Goal: Task Accomplishment & Management: Use online tool/utility

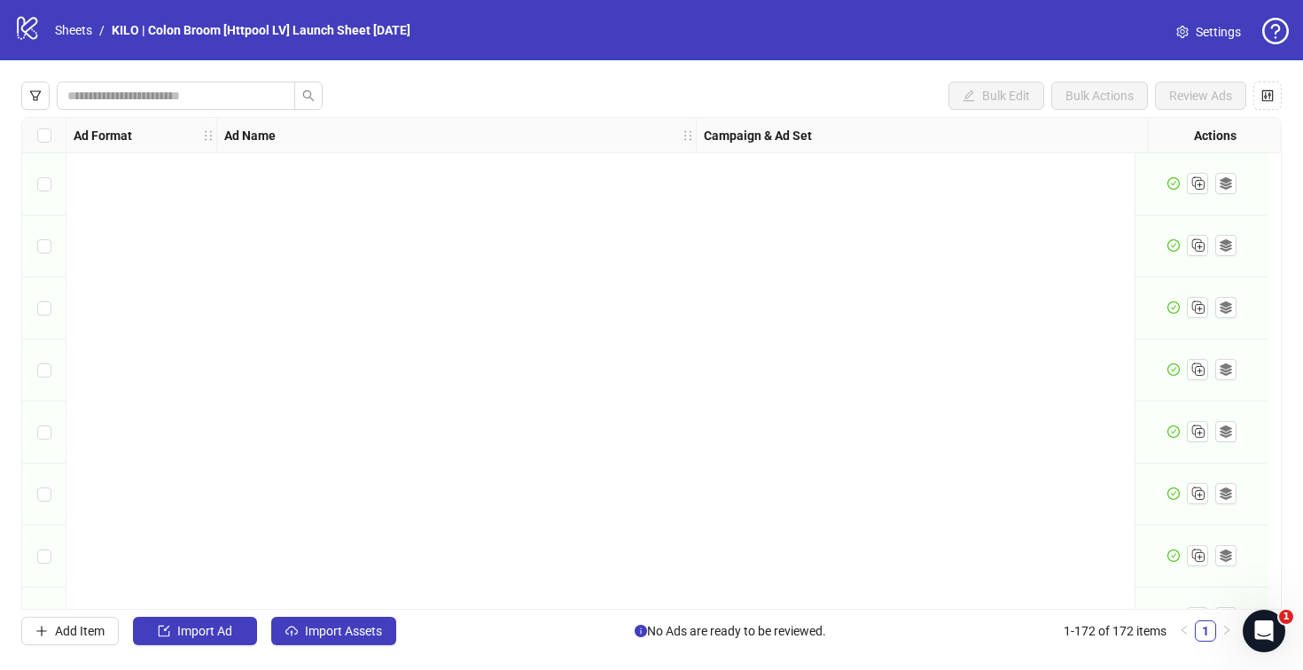
scroll to position [10221, 0]
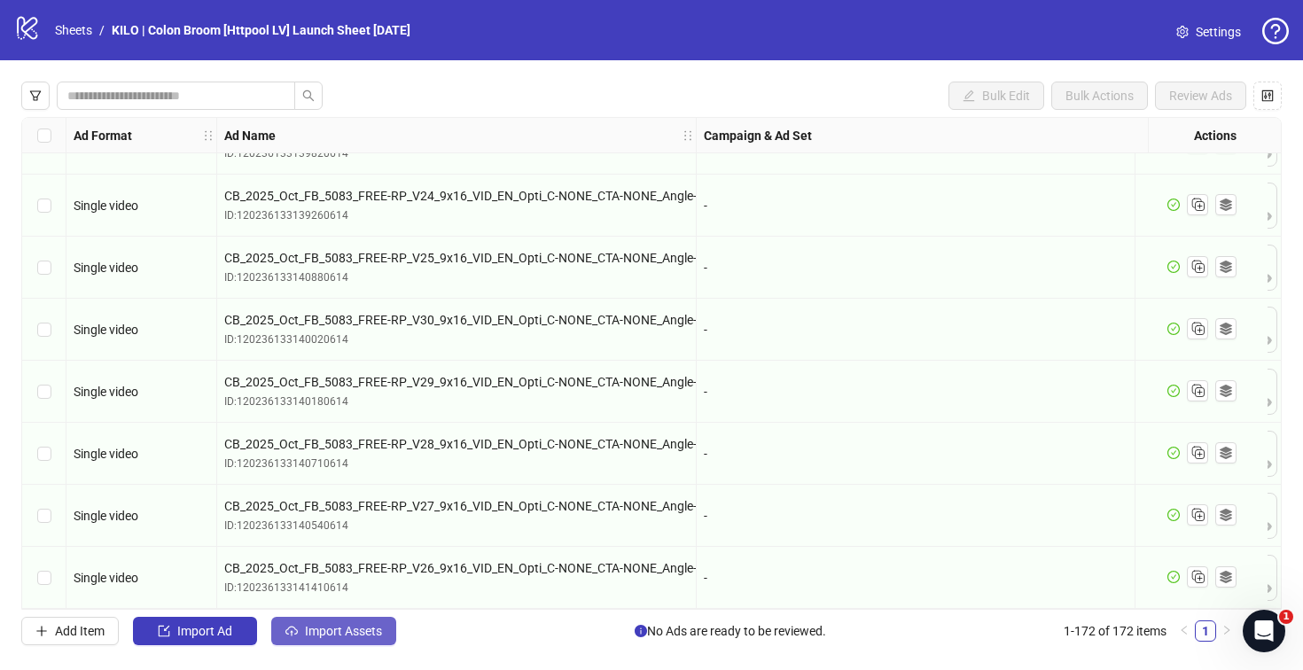
click at [364, 626] on span "Import Assets" at bounding box center [343, 631] width 77 height 14
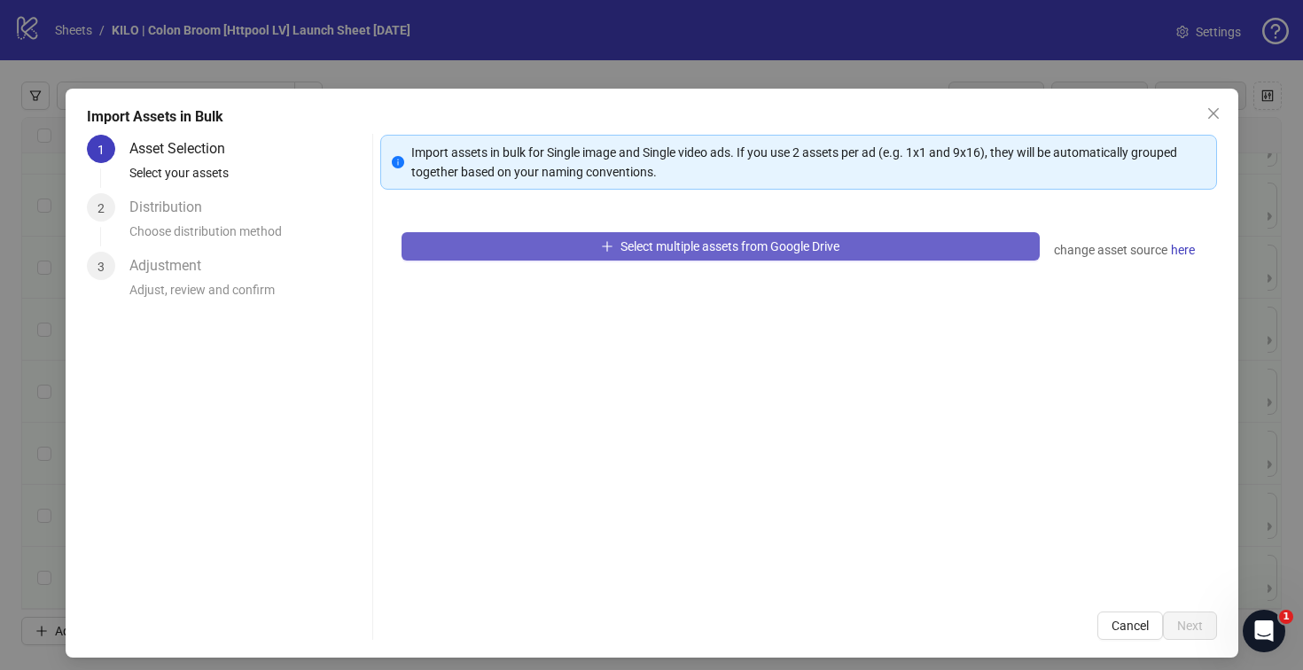
click at [503, 257] on button "Select multiple assets from Google Drive" at bounding box center [720, 246] width 638 height 28
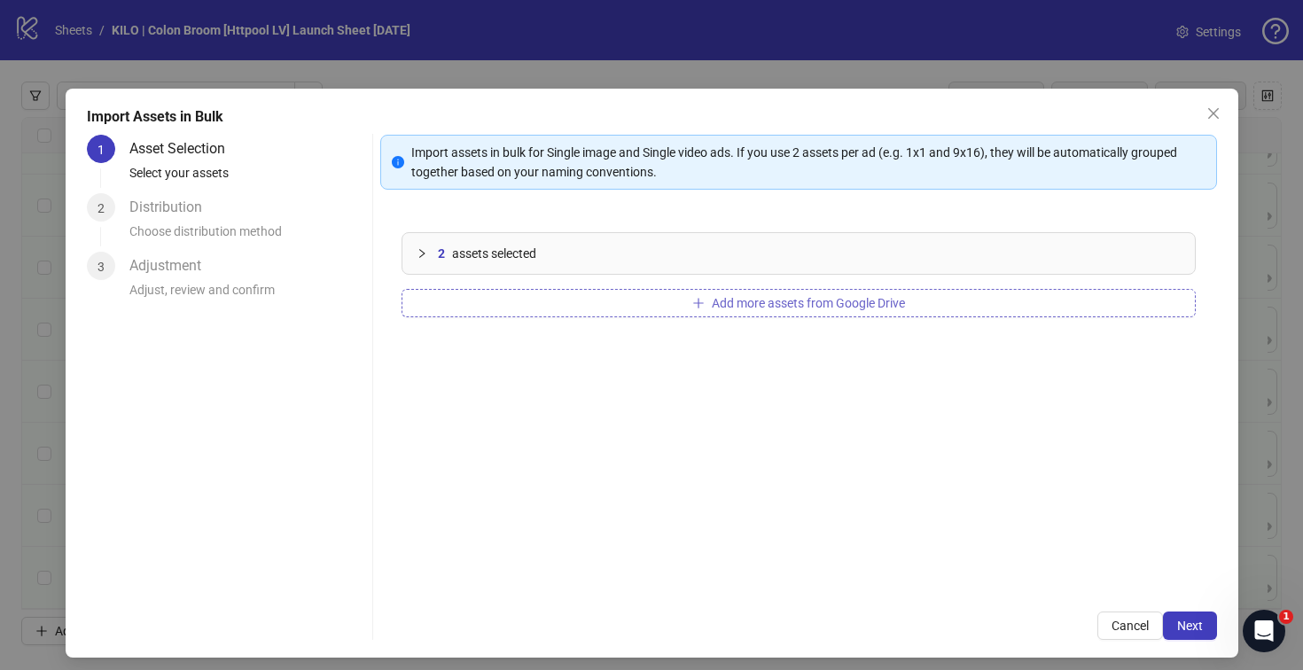
click at [508, 307] on button "Add more assets from Google Drive" at bounding box center [798, 303] width 794 height 28
click at [1185, 631] on span "Next" at bounding box center [1190, 626] width 26 height 14
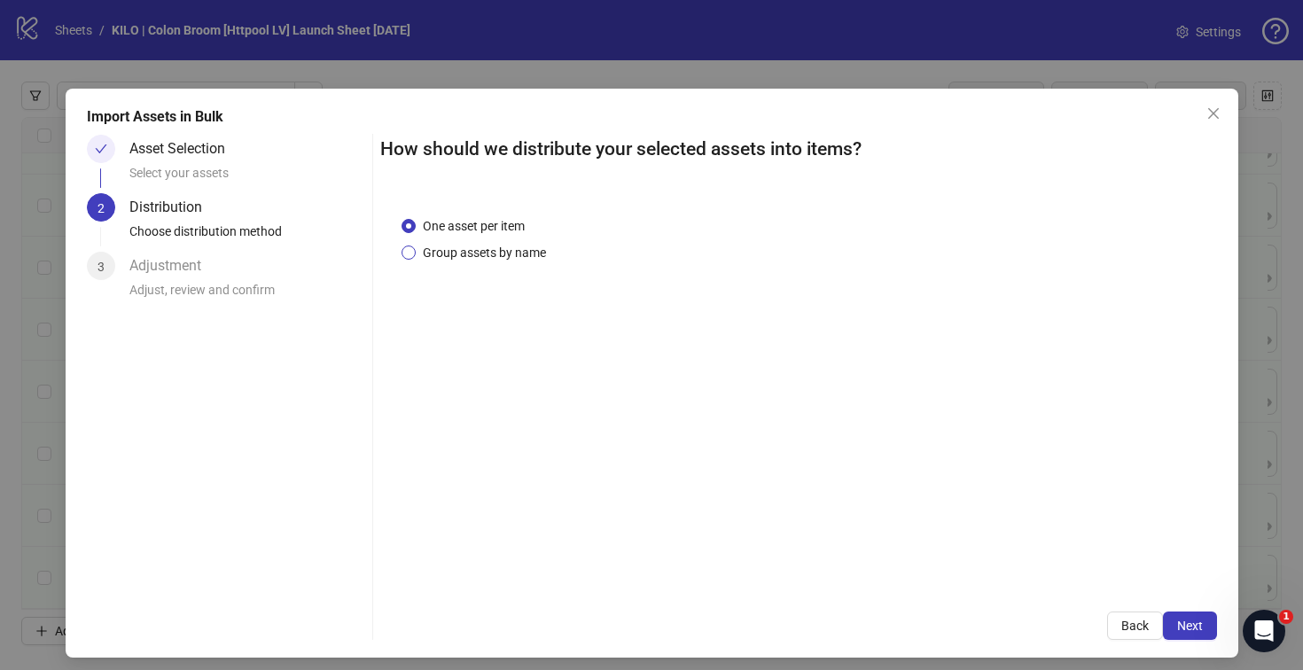
click at [480, 259] on span "Group assets by name" at bounding box center [484, 252] width 137 height 19
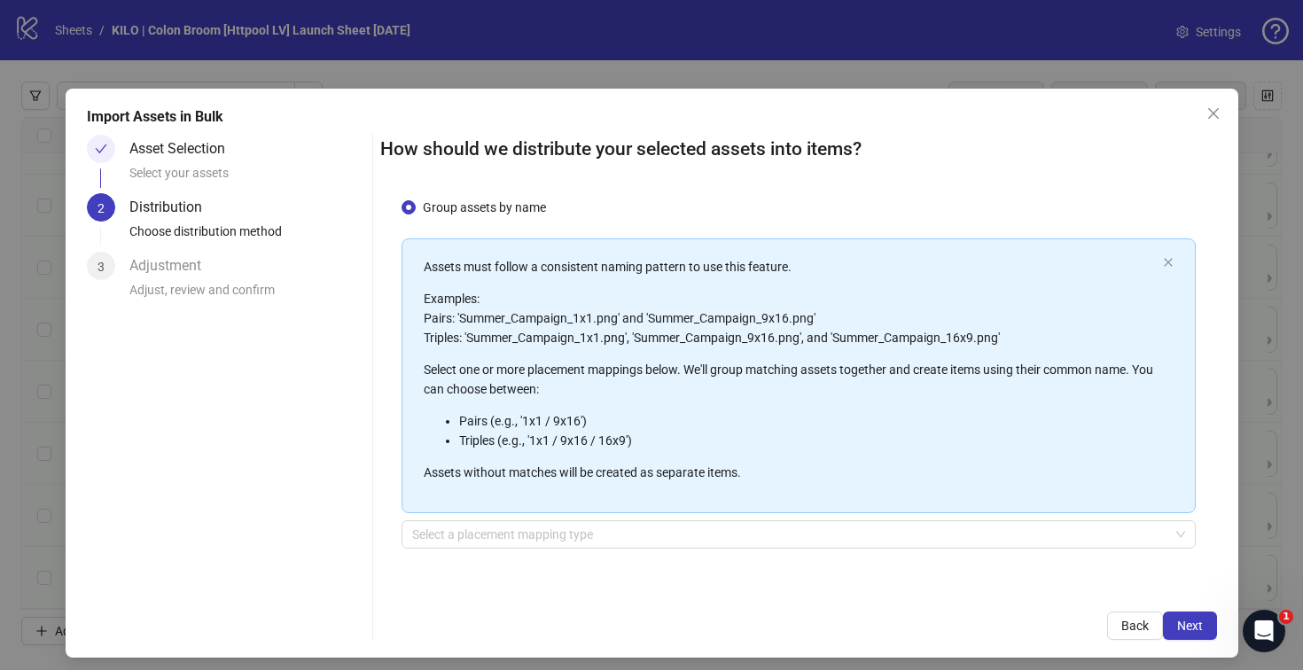
scroll to position [9, 0]
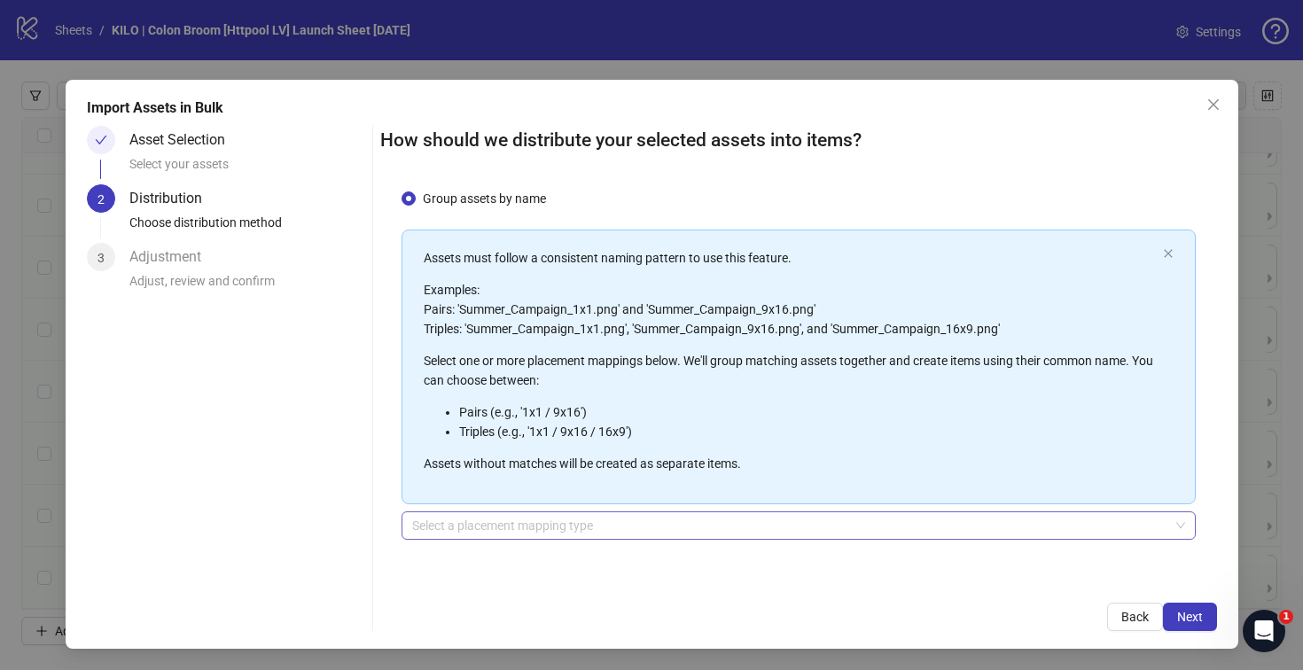
click at [684, 526] on input "search" at bounding box center [790, 525] width 757 height 27
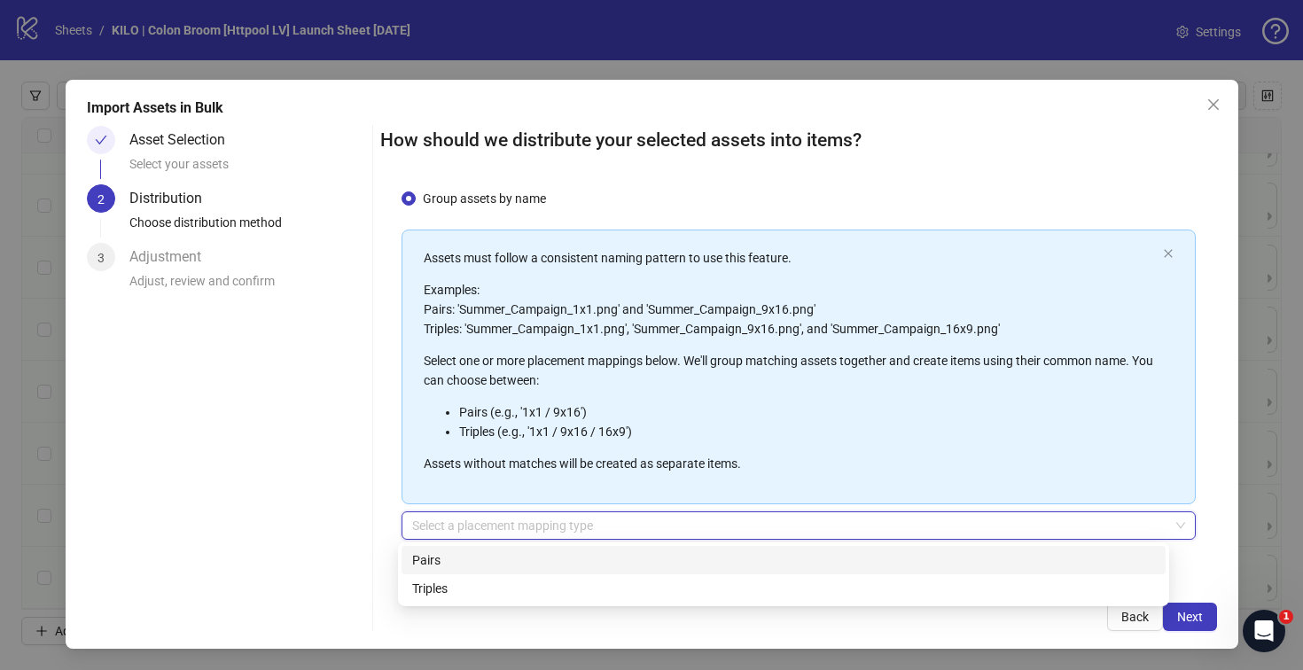
click at [673, 553] on div "Pairs" at bounding box center [783, 559] width 743 height 19
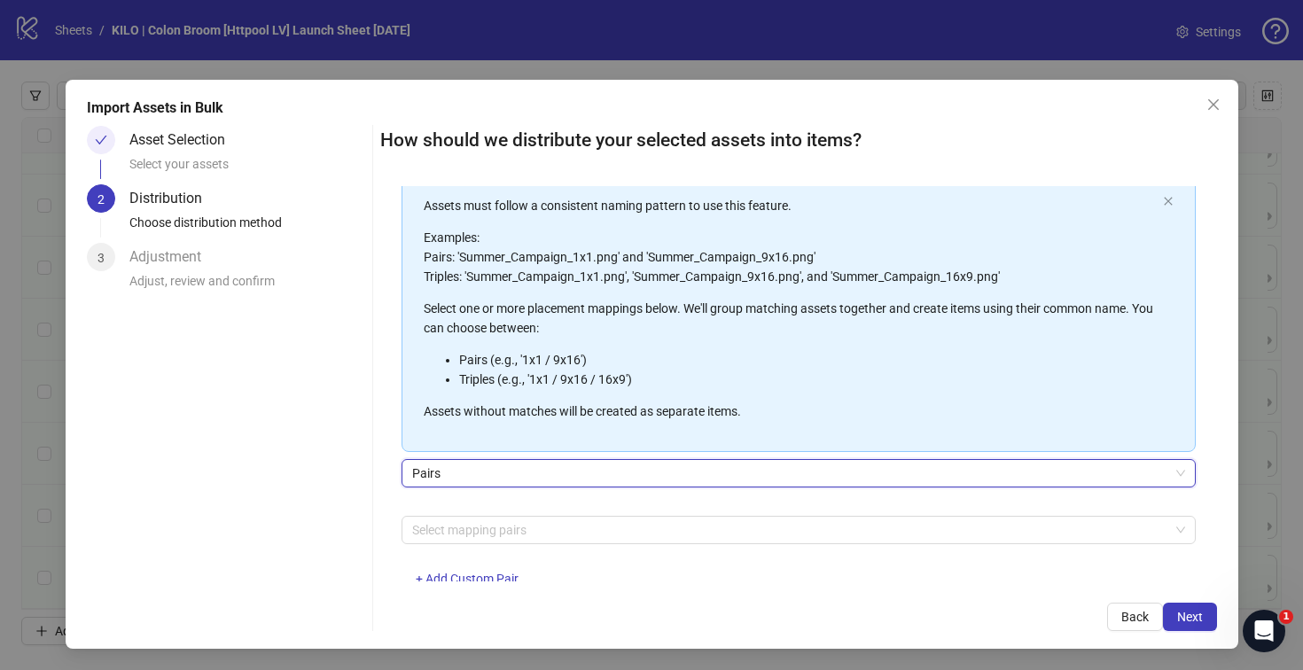
scroll to position [144, 0]
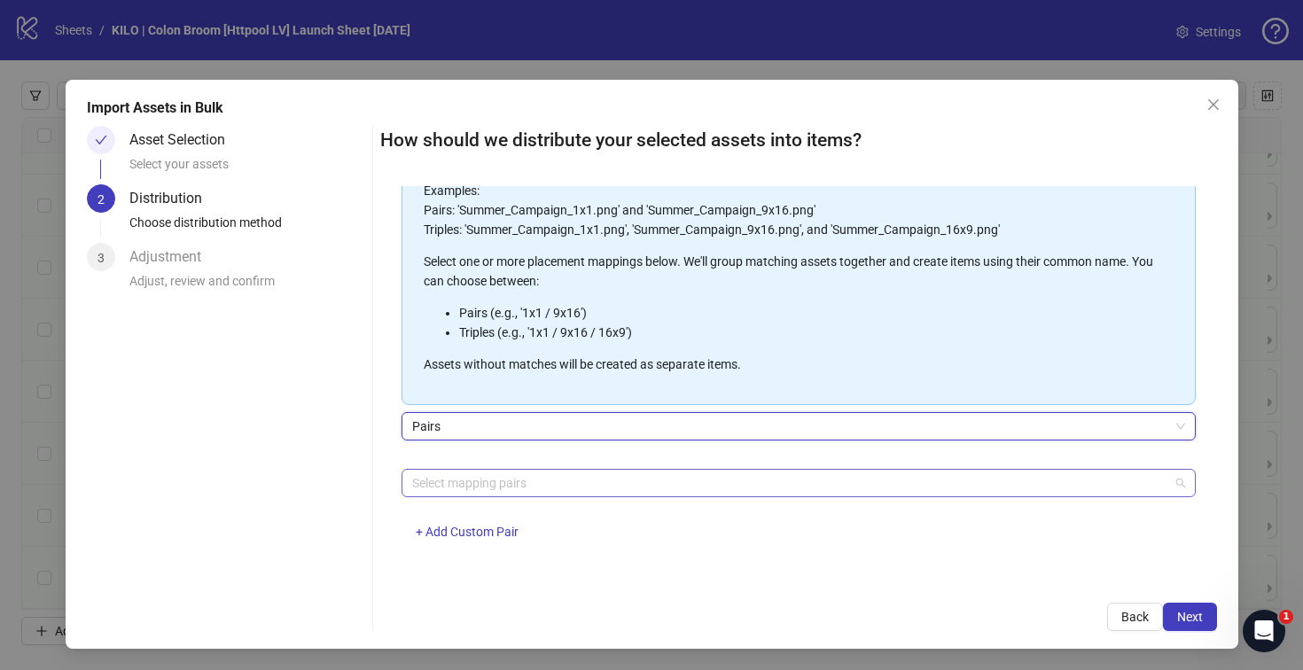
click at [688, 483] on div at bounding box center [789, 483] width 768 height 25
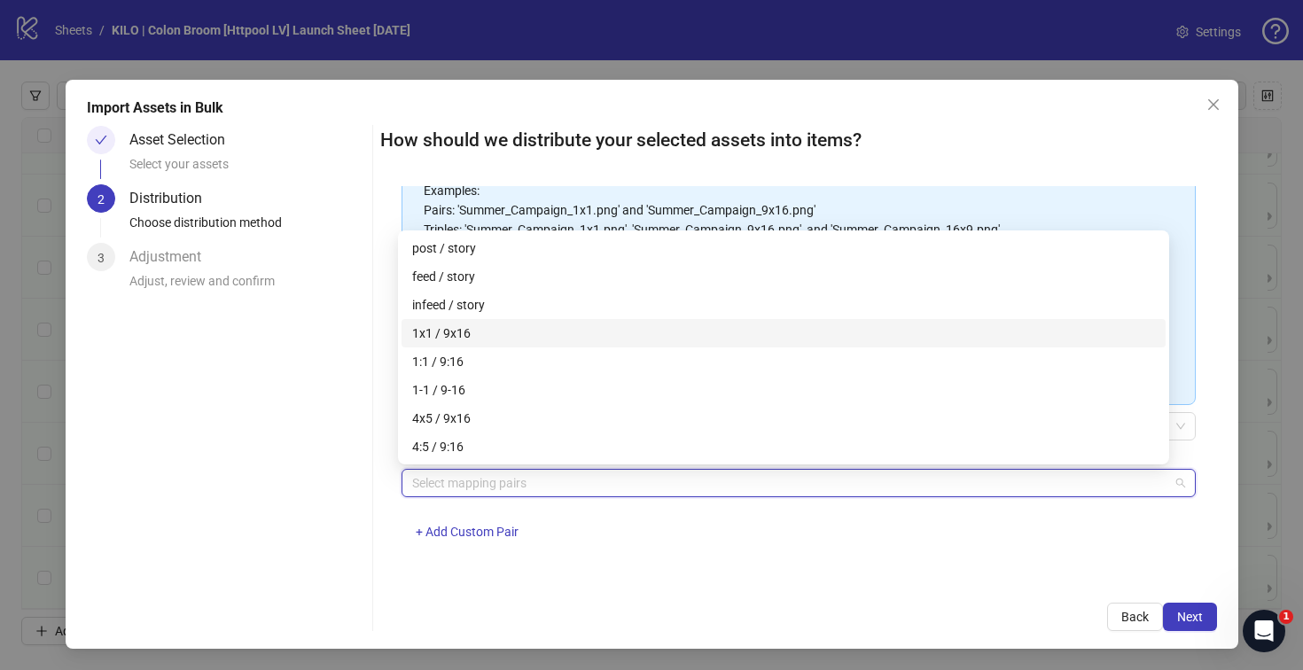
click at [508, 339] on div "1x1 / 9x16" at bounding box center [783, 332] width 743 height 19
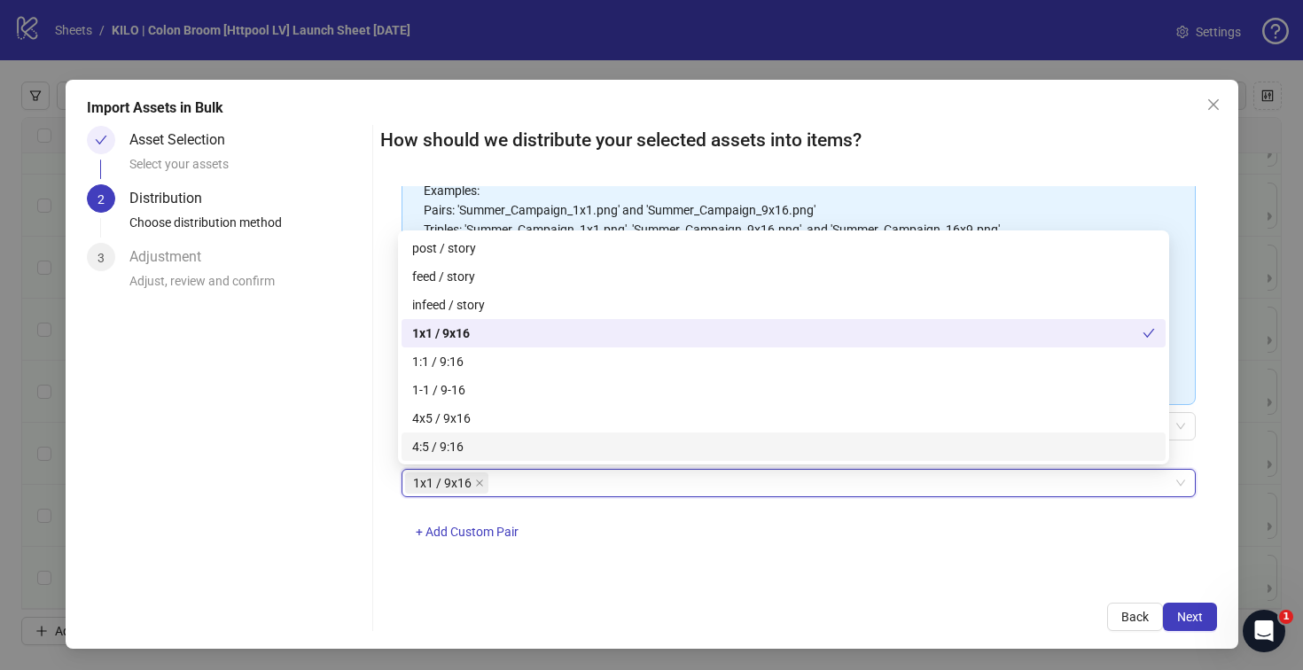
click at [969, 539] on div "1x1 / 9x16 1x1 / 9x16 + Add Custom Pair" at bounding box center [798, 515] width 794 height 92
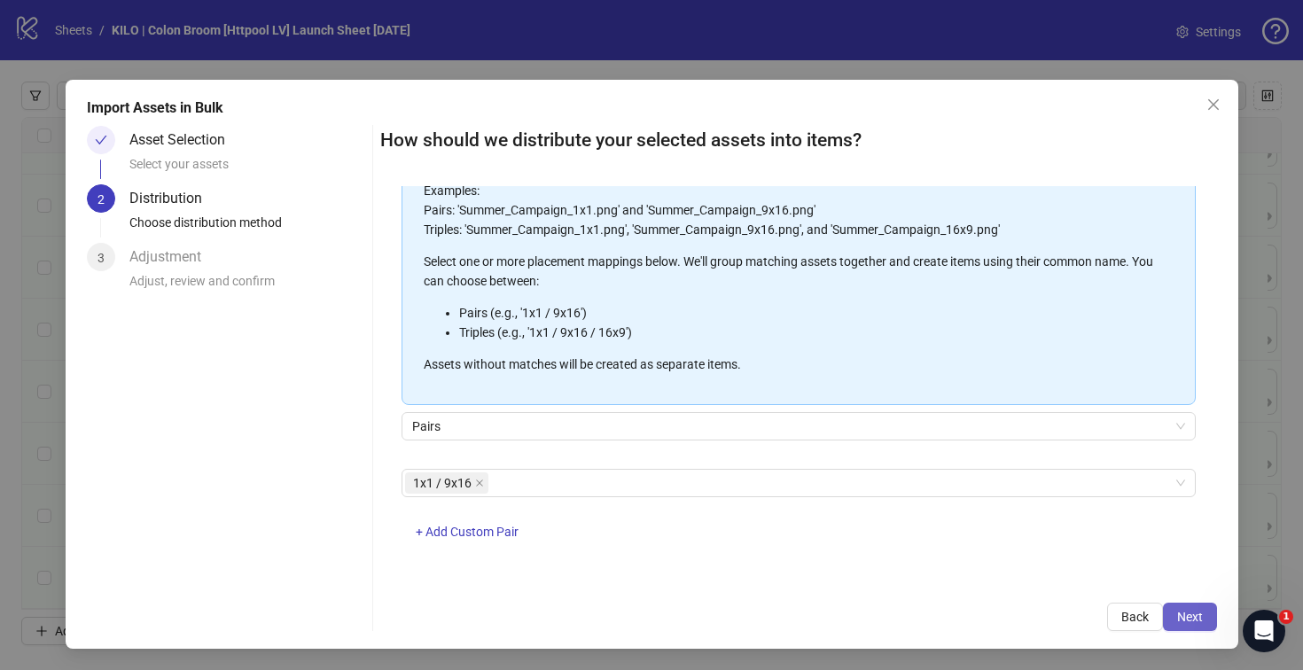
click at [1177, 610] on span "Next" at bounding box center [1190, 617] width 26 height 14
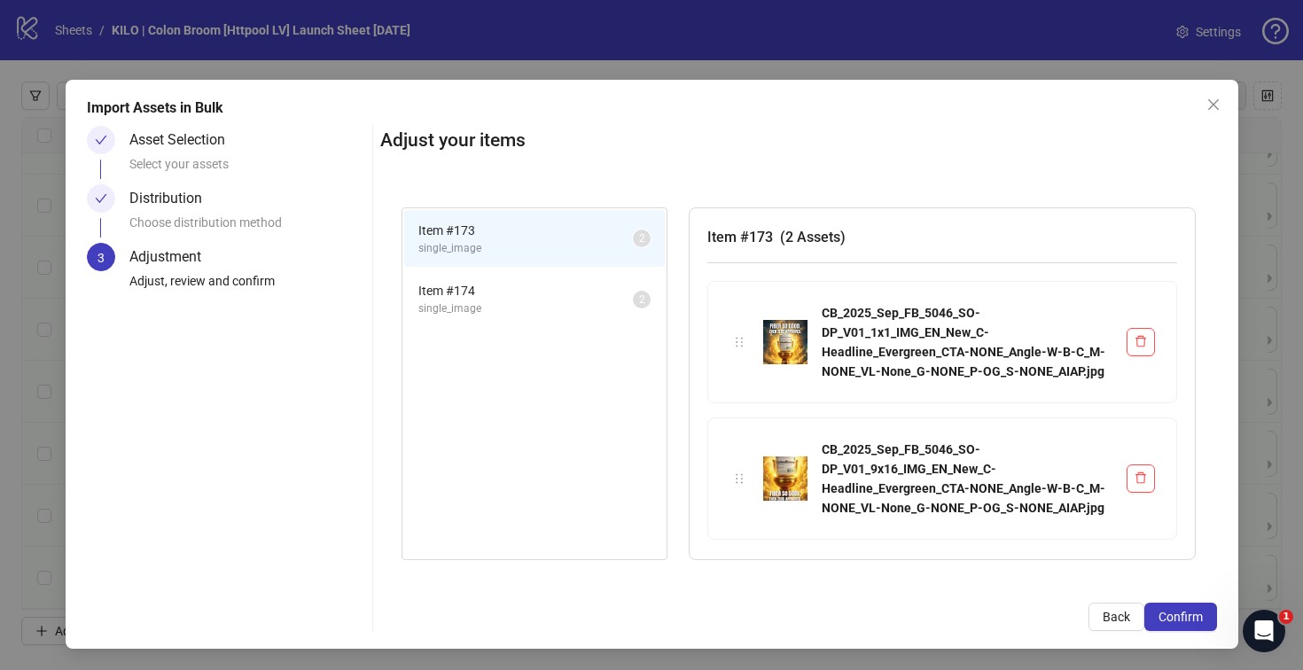
click at [490, 301] on span "single_image" at bounding box center [525, 308] width 214 height 17
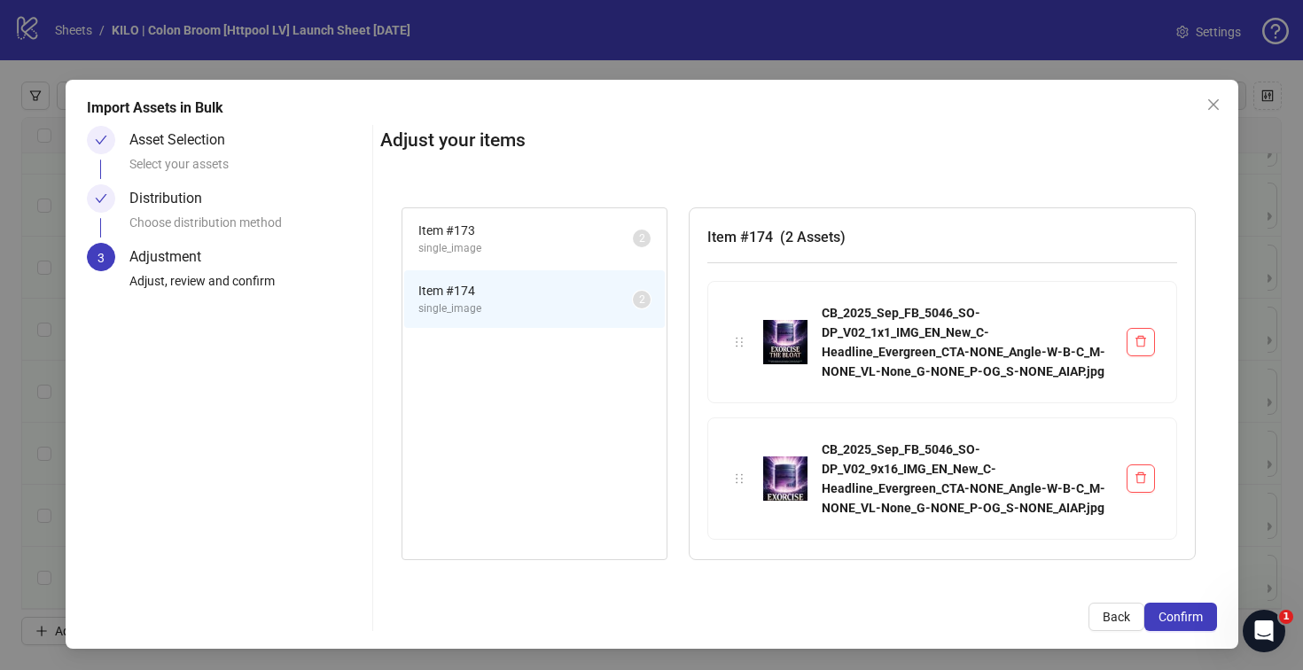
click at [488, 253] on span "single_image" at bounding box center [525, 248] width 214 height 17
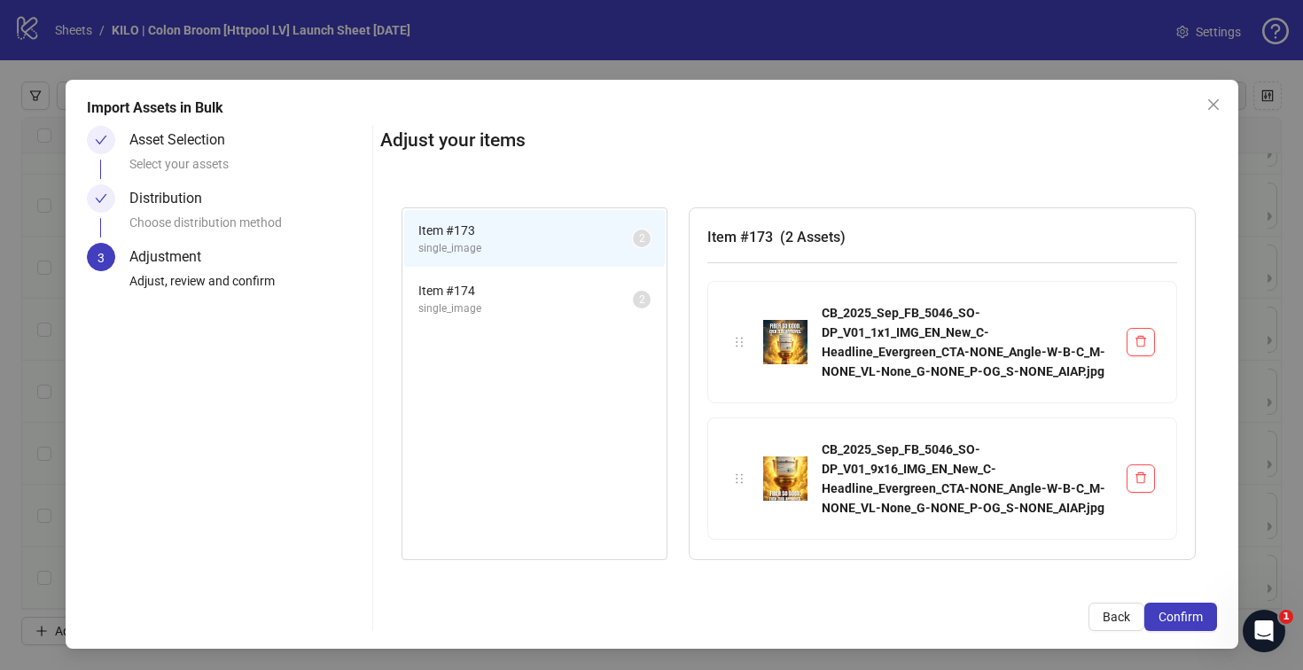
click at [486, 285] on span "Item # 174" at bounding box center [525, 290] width 214 height 19
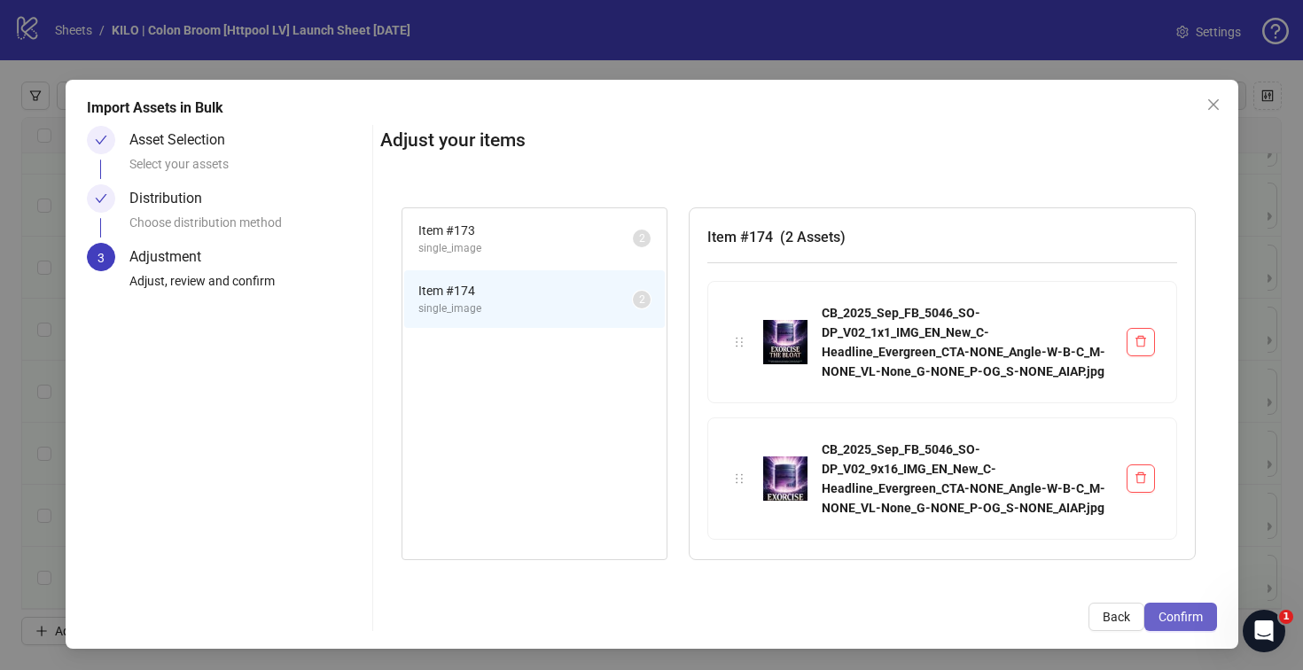
click at [1158, 613] on span "Confirm" at bounding box center [1180, 617] width 44 height 14
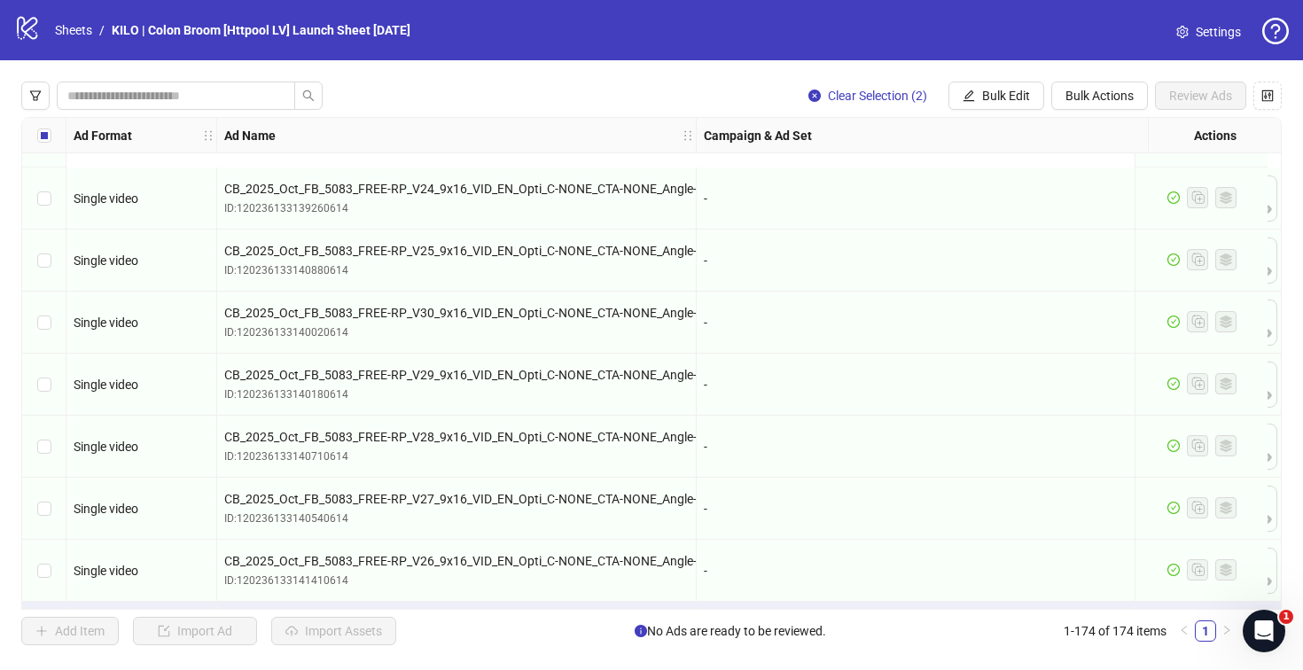
scroll to position [0, 0]
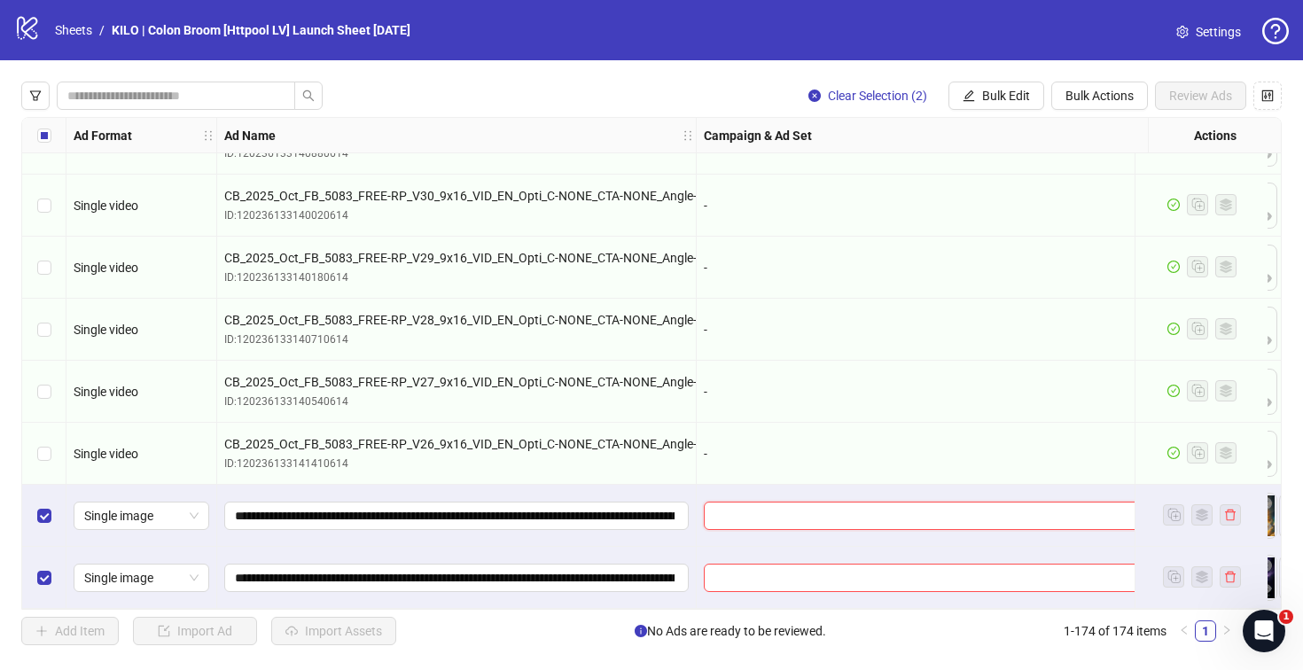
click at [741, 505] on input "search" at bounding box center [949, 515] width 471 height 27
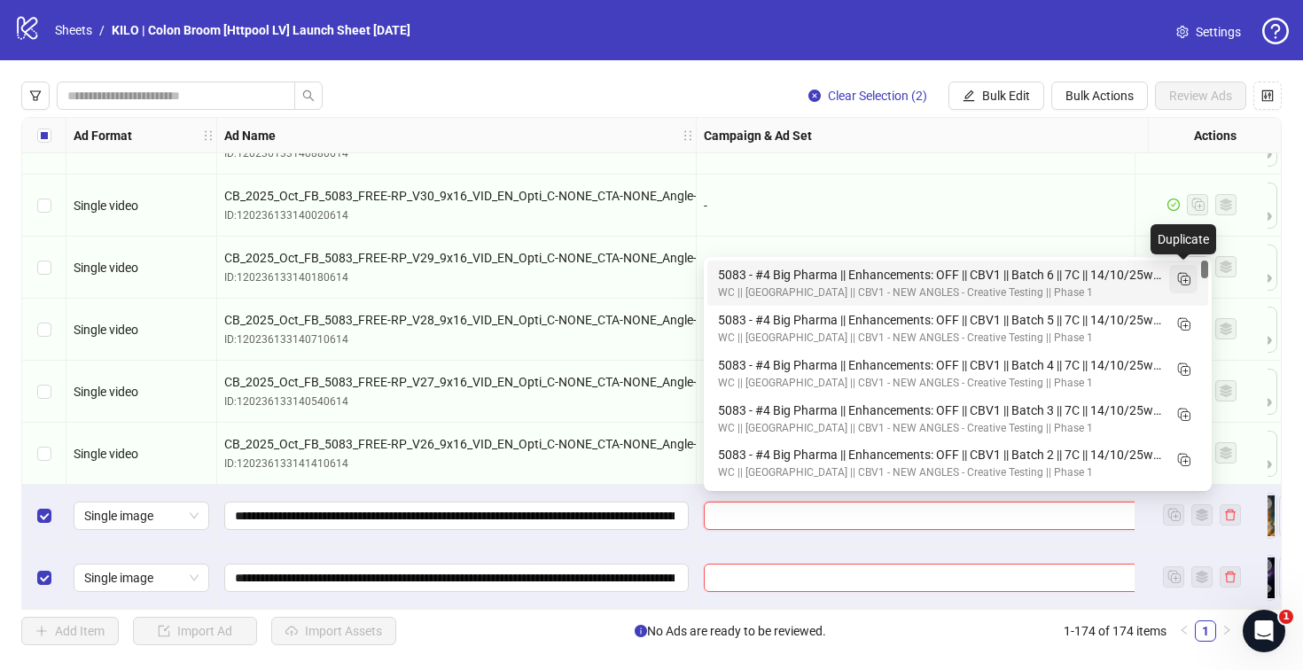
click at [1184, 276] on rect "Duplicate" at bounding box center [1185, 280] width 9 height 9
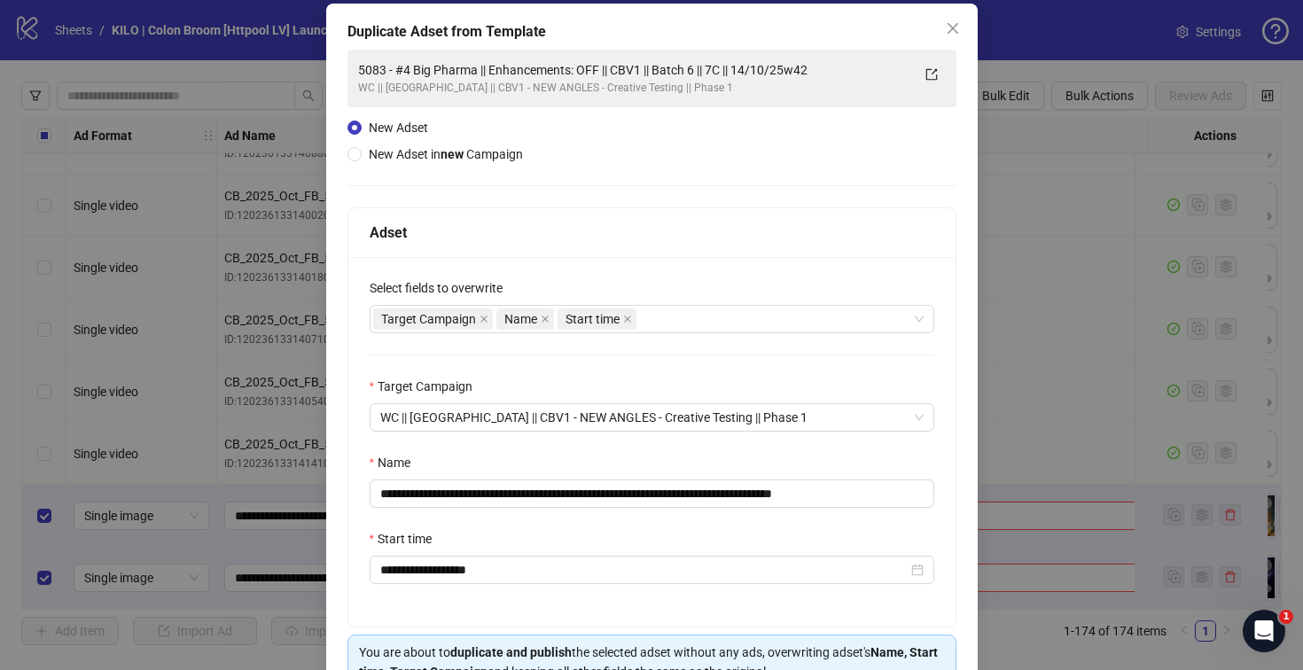
scroll to position [183, 0]
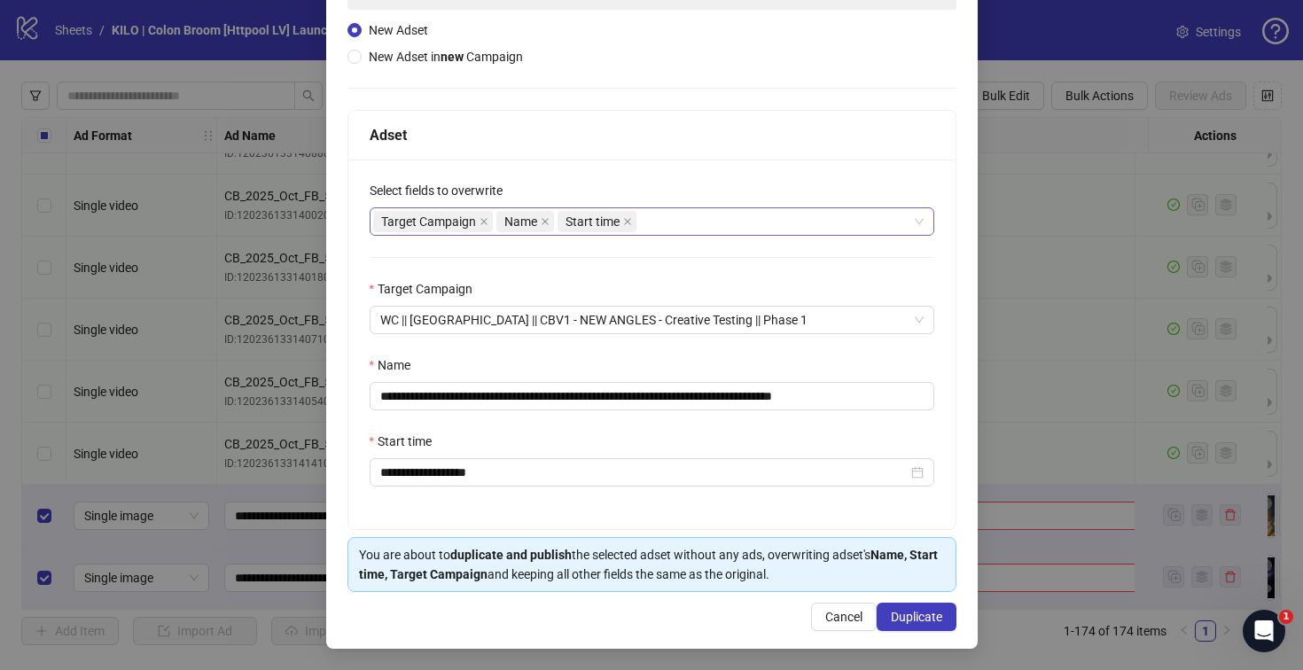
click at [678, 217] on div "Target Campaign Name Start time" at bounding box center [642, 221] width 539 height 25
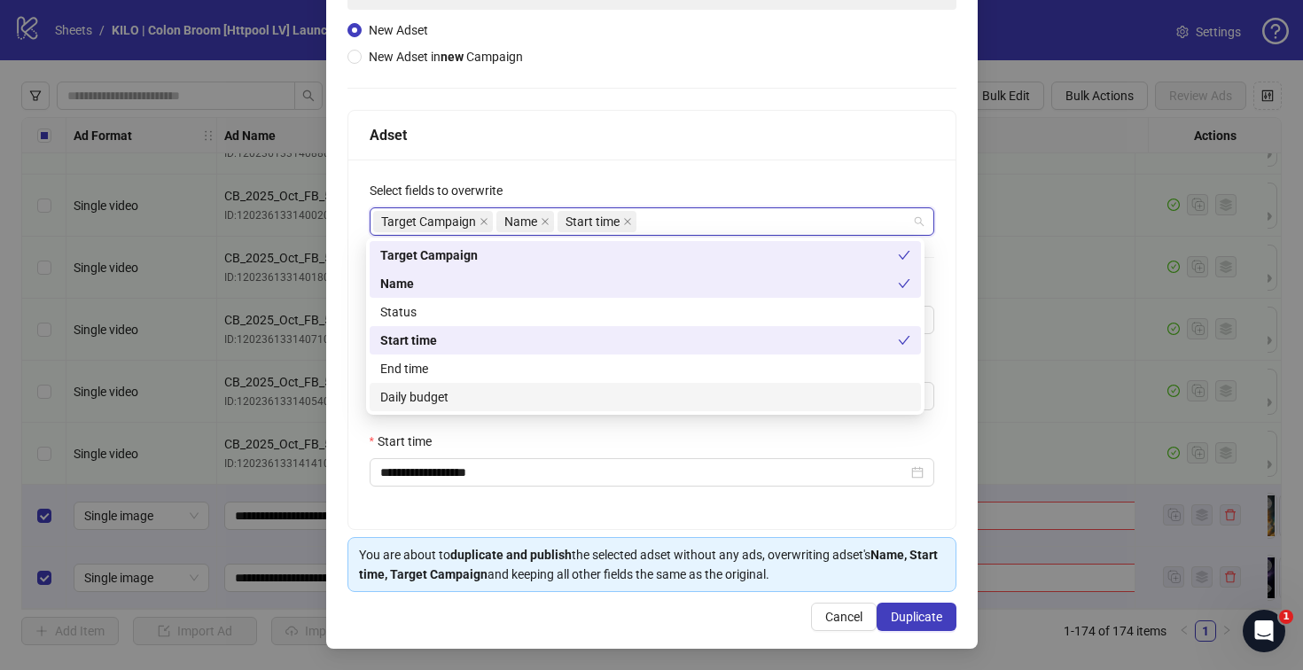
click at [623, 393] on div "Daily budget" at bounding box center [645, 396] width 530 height 19
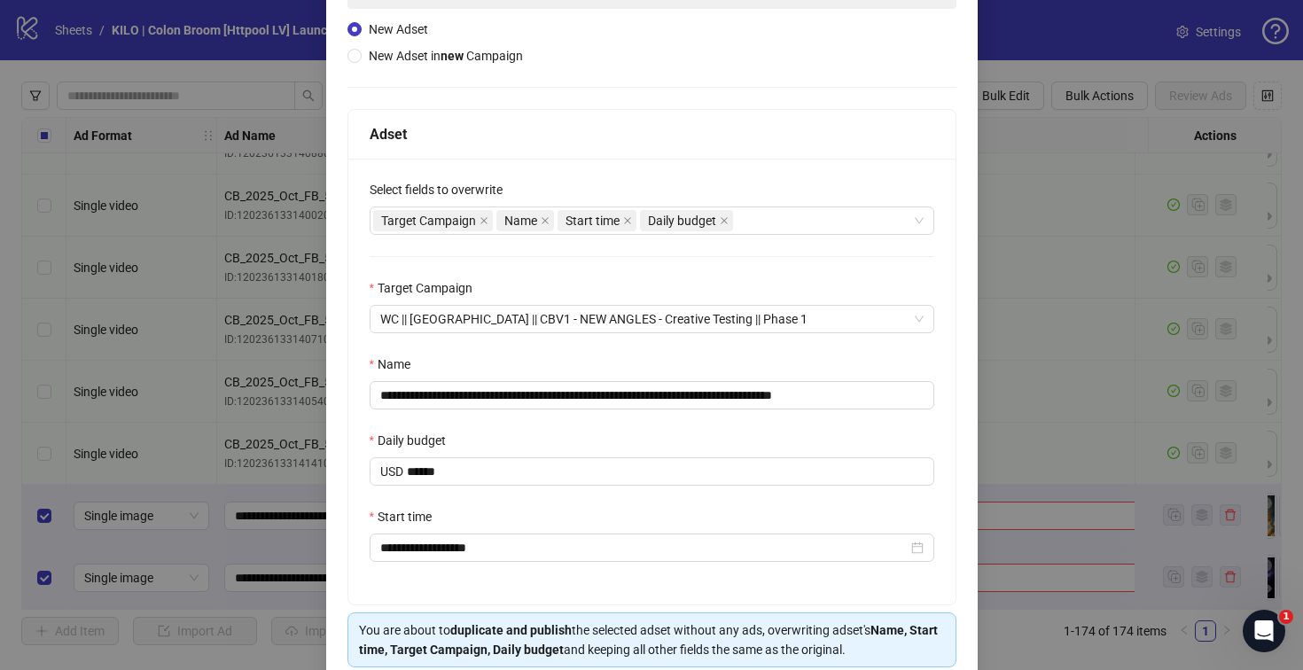
click at [593, 185] on div "Select fields to overwrite" at bounding box center [652, 193] width 564 height 27
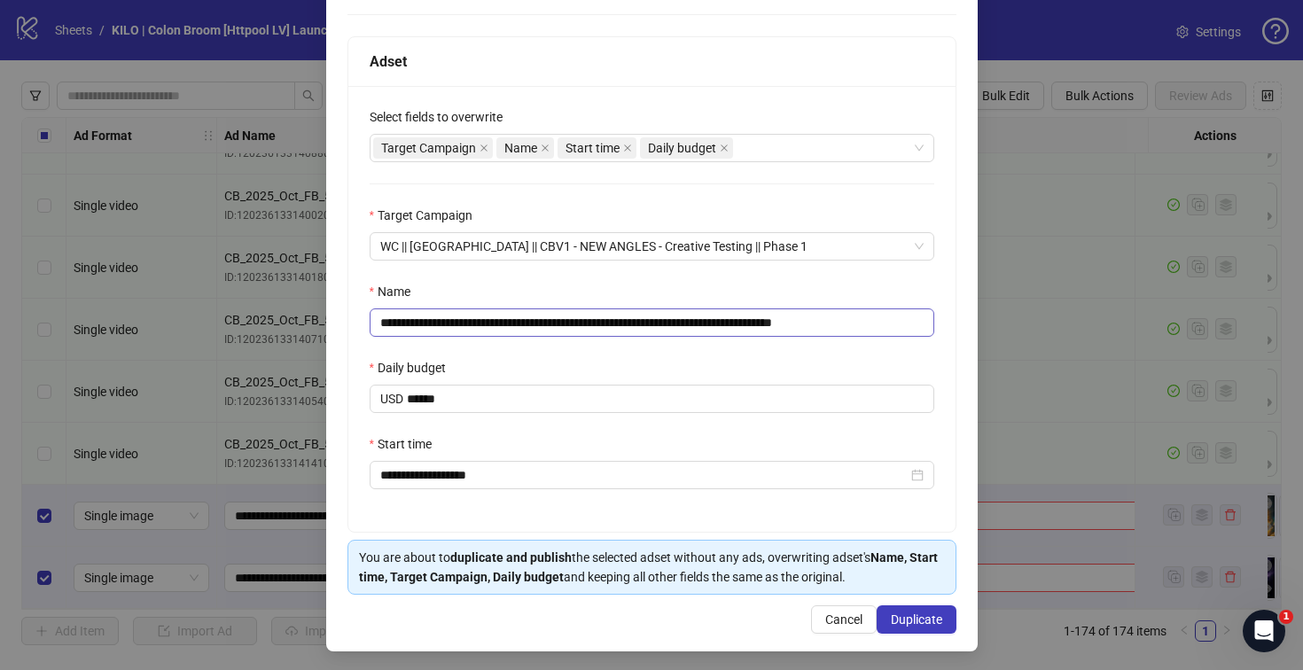
scroll to position [261, 0]
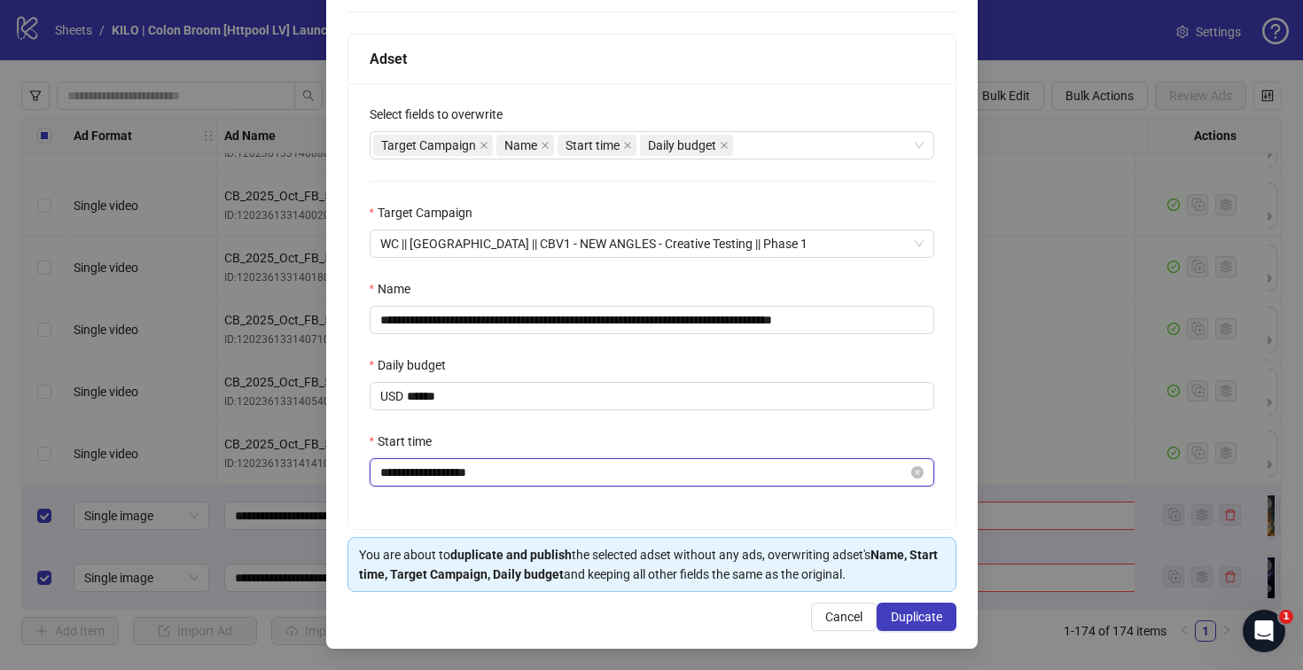
click at [453, 471] on input "**********" at bounding box center [643, 472] width 527 height 19
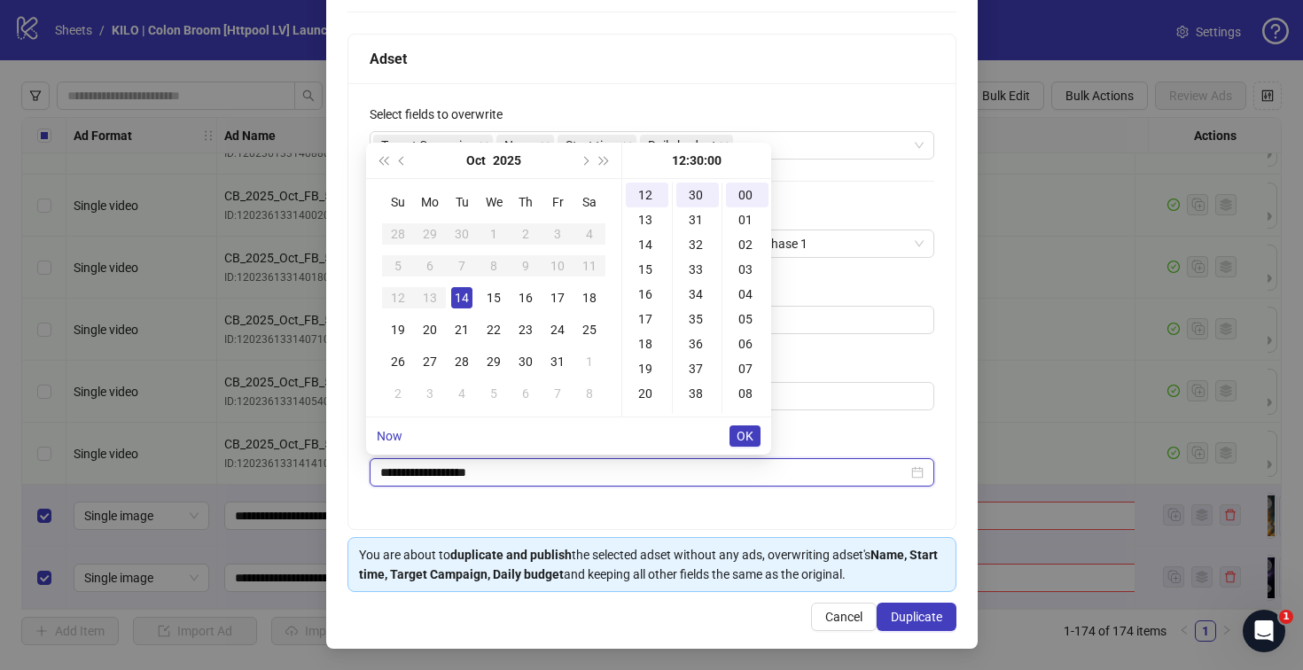
scroll to position [298, 0]
type input "**********"
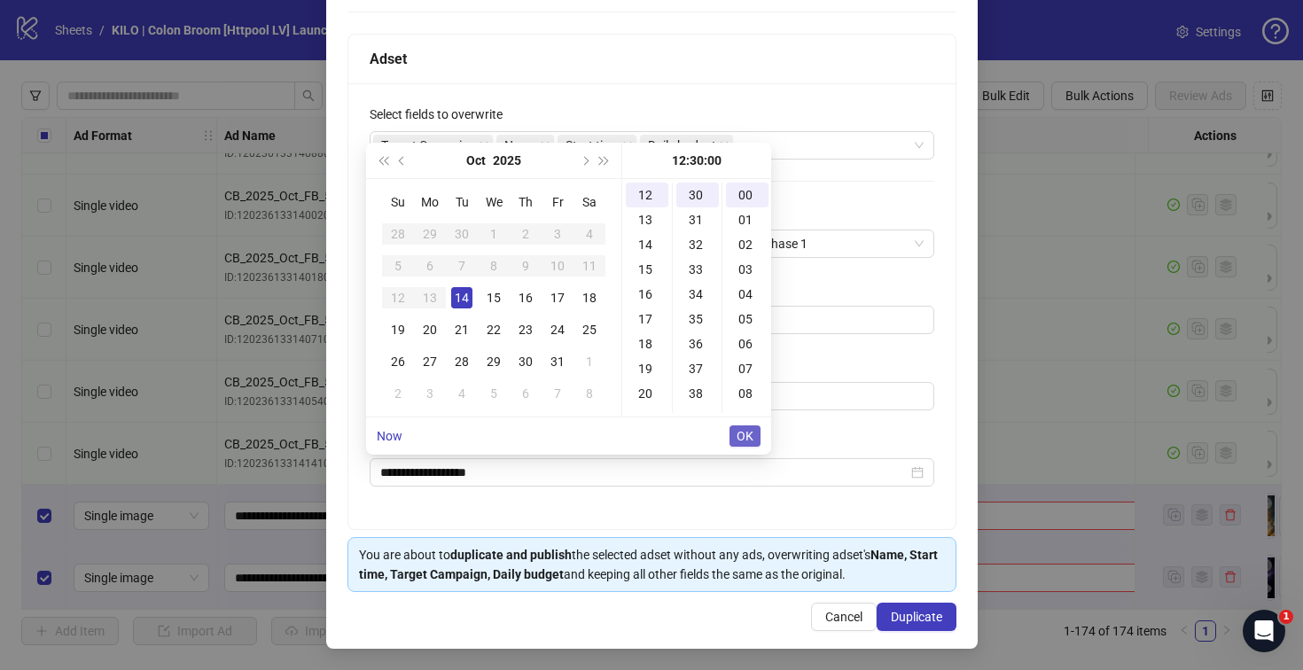
click at [743, 432] on span "OK" at bounding box center [744, 436] width 17 height 14
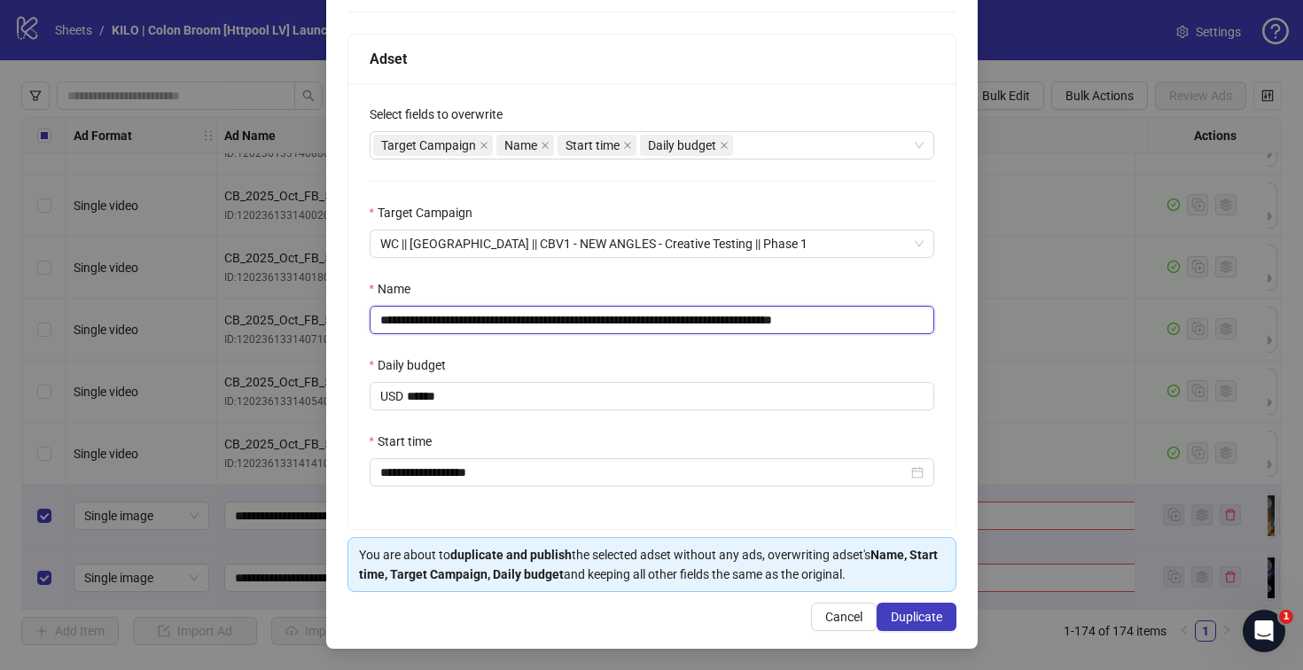
drag, startPoint x: 494, startPoint y: 319, endPoint x: 349, endPoint y: 316, distance: 145.4
click at [349, 316] on div "**********" at bounding box center [651, 306] width 607 height 446
paste input "**********"
click at [838, 319] on input "**********" at bounding box center [652, 320] width 564 height 28
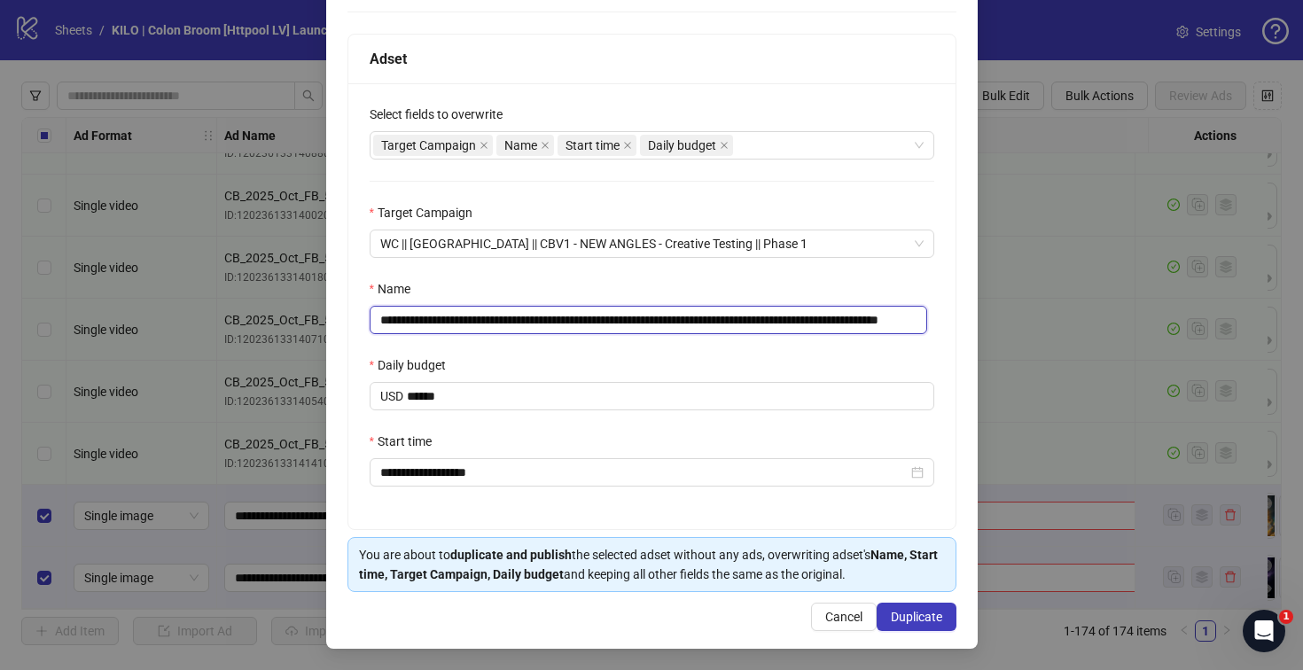
drag, startPoint x: 872, startPoint y: 319, endPoint x: 948, endPoint y: 317, distance: 76.2
click at [948, 317] on div "**********" at bounding box center [651, 239] width 651 height 819
type input "**********"
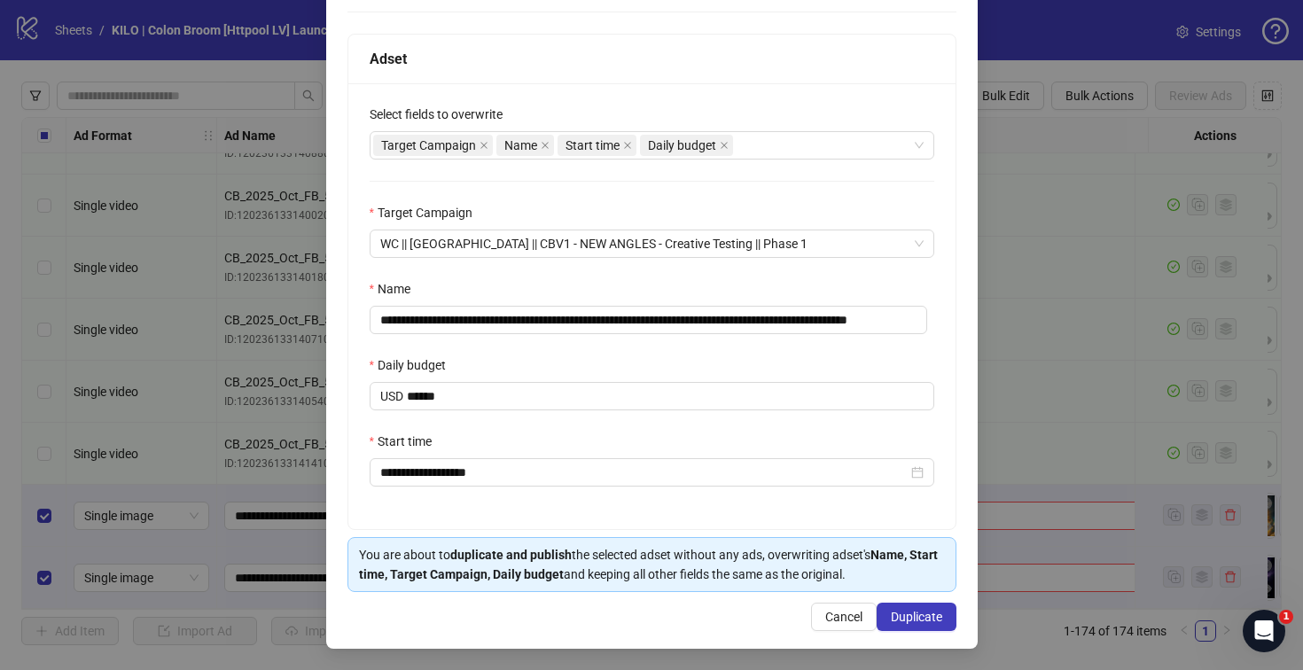
click at [762, 283] on div "Name" at bounding box center [652, 292] width 564 height 27
click at [891, 610] on span "Duplicate" at bounding box center [916, 617] width 51 height 14
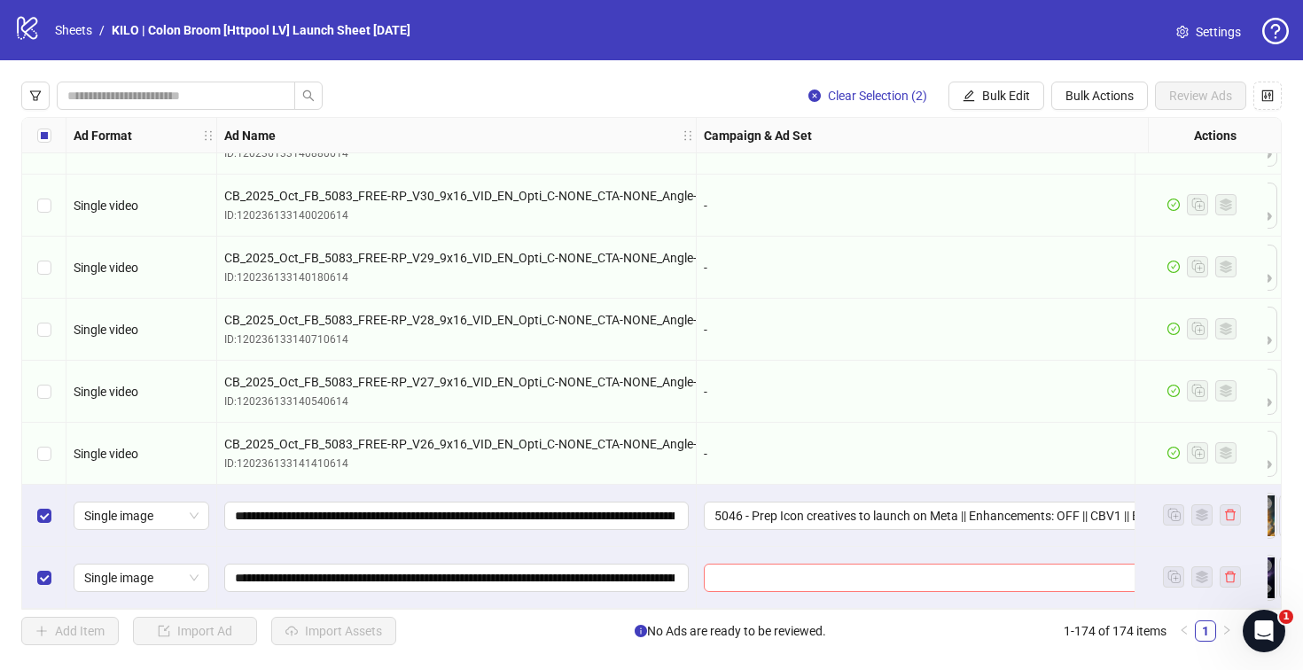
click at [762, 575] on input "search" at bounding box center [949, 577] width 471 height 27
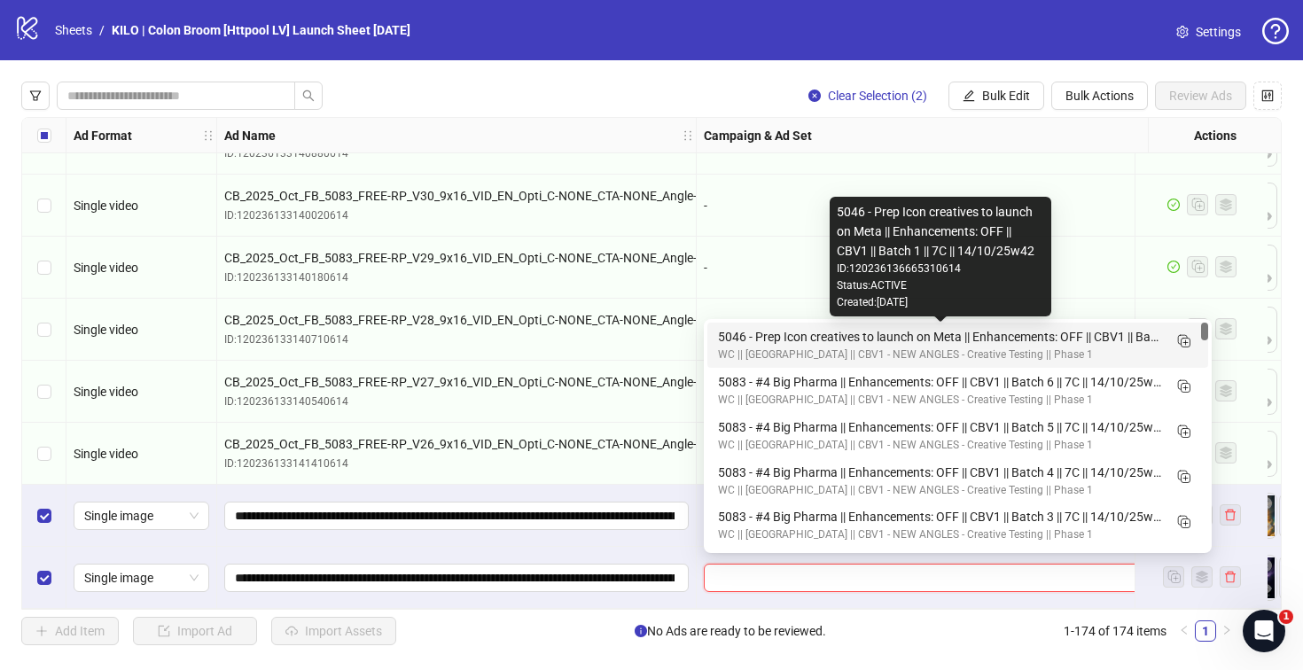
click at [766, 342] on div "5046 - Prep Icon creatives to launch on Meta || Enhancements: OFF || CBV1 || Ba…" at bounding box center [940, 336] width 444 height 19
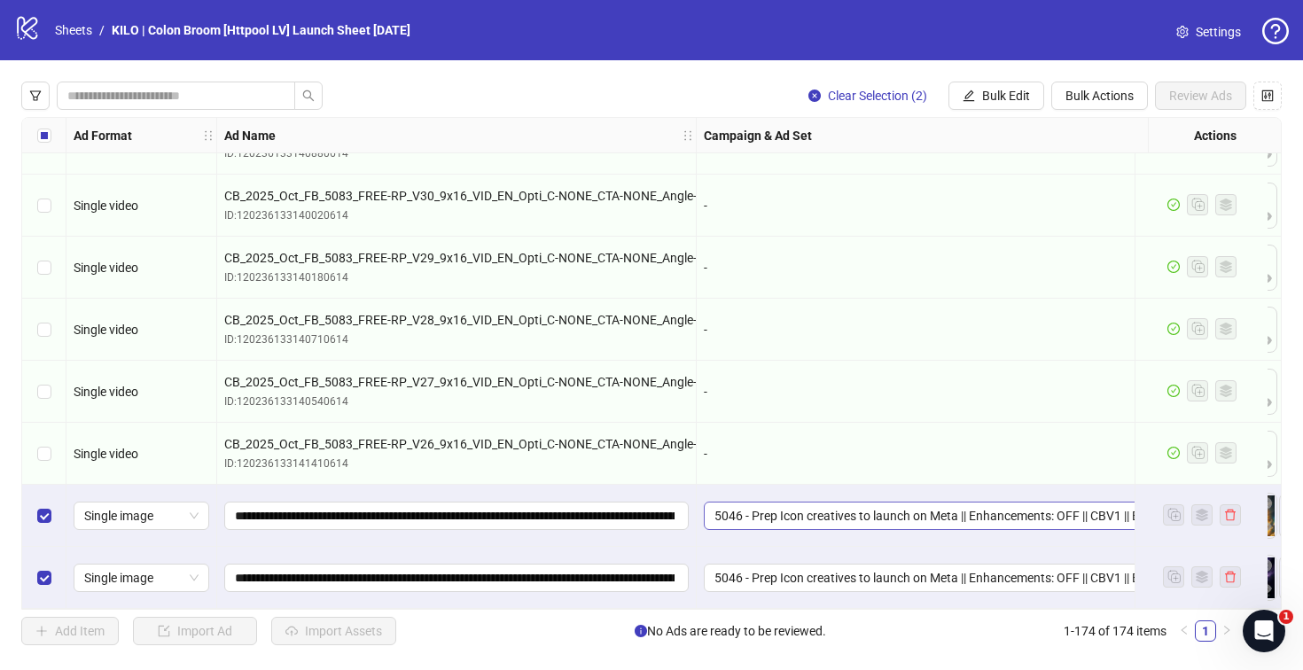
click at [767, 517] on span "5046 - Prep Icon creatives to launch on Meta || Enhancements: OFF || CBV1 || Ba…" at bounding box center [957, 515] width 486 height 27
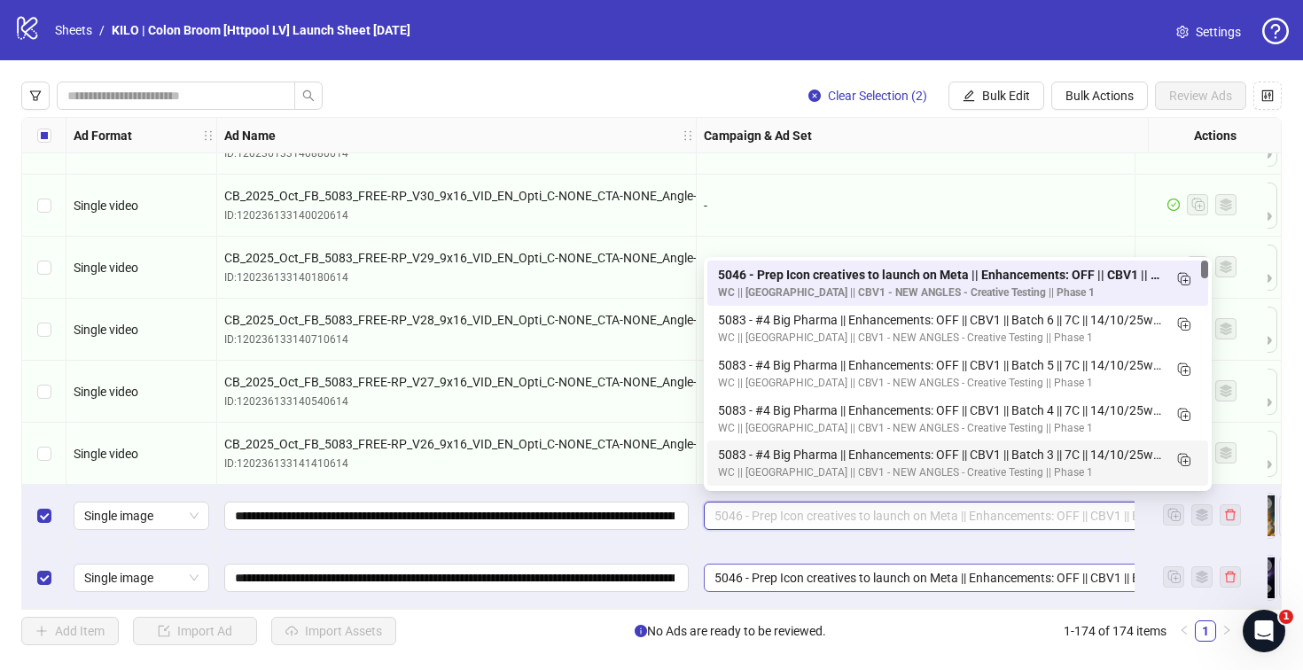
click at [742, 564] on span "5046 - Prep Icon creatives to launch on Meta || Enhancements: OFF || CBV1 || Ba…" at bounding box center [957, 577] width 486 height 27
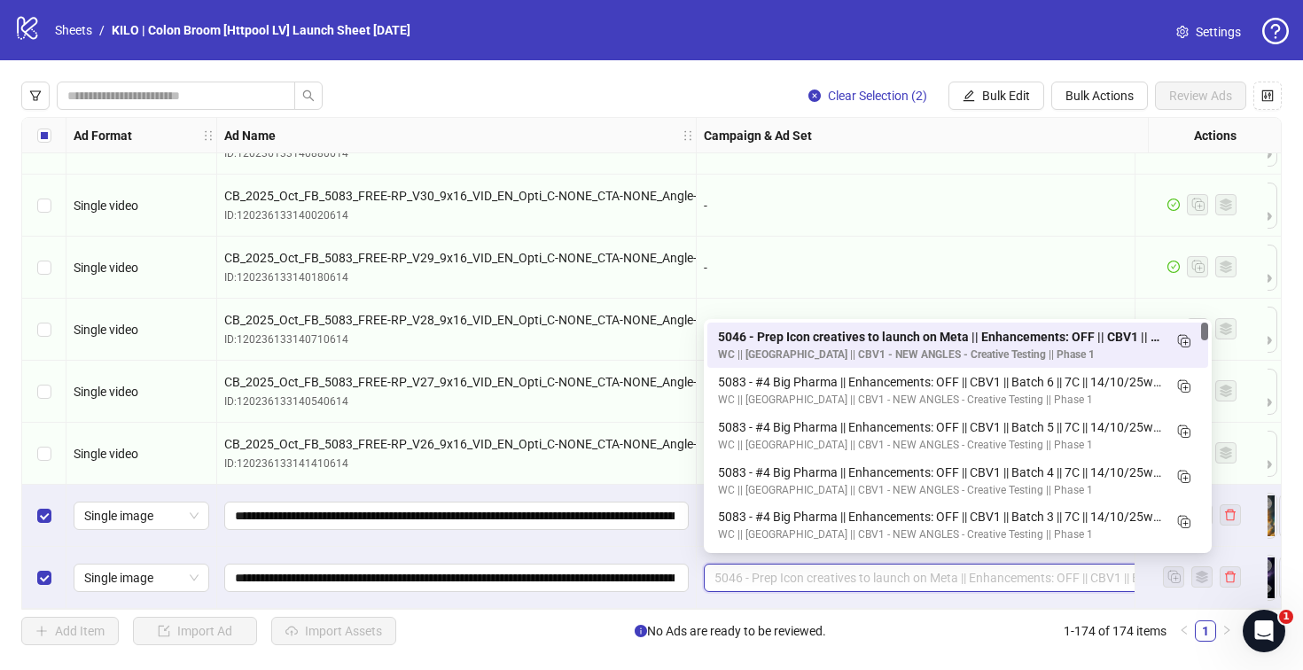
click at [691, 547] on div "**********" at bounding box center [456, 578] width 479 height 62
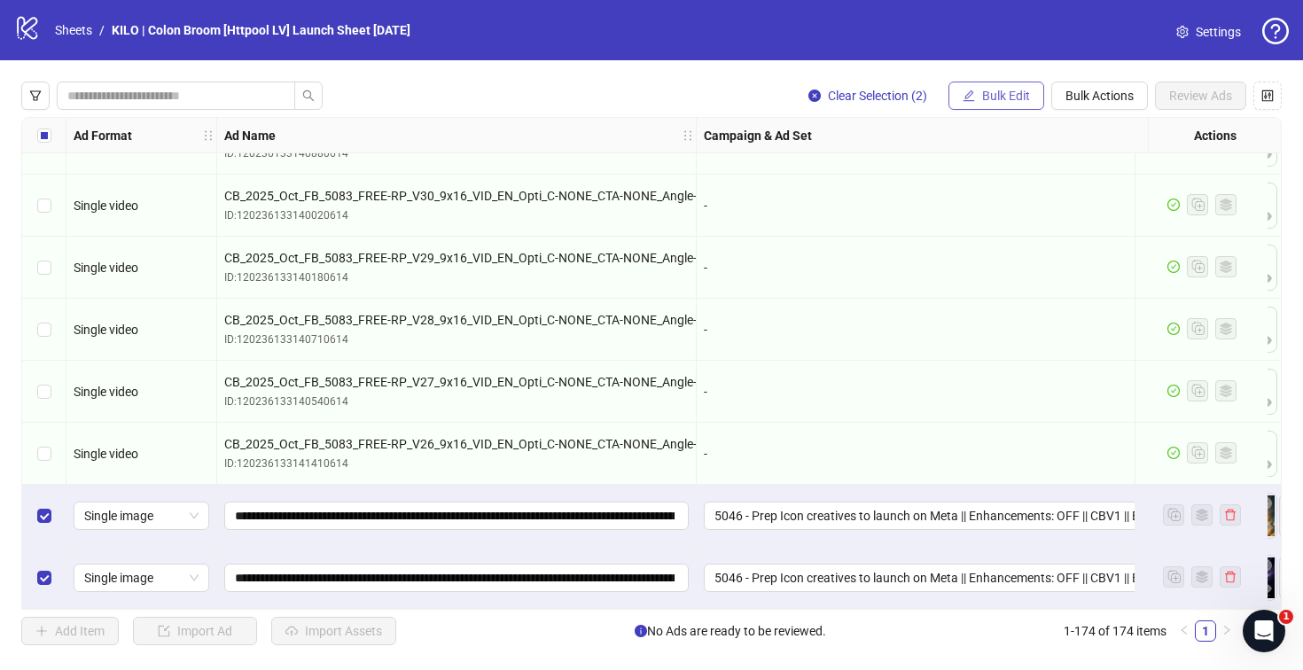
click at [992, 96] on span "Bulk Edit" at bounding box center [1006, 96] width 48 height 14
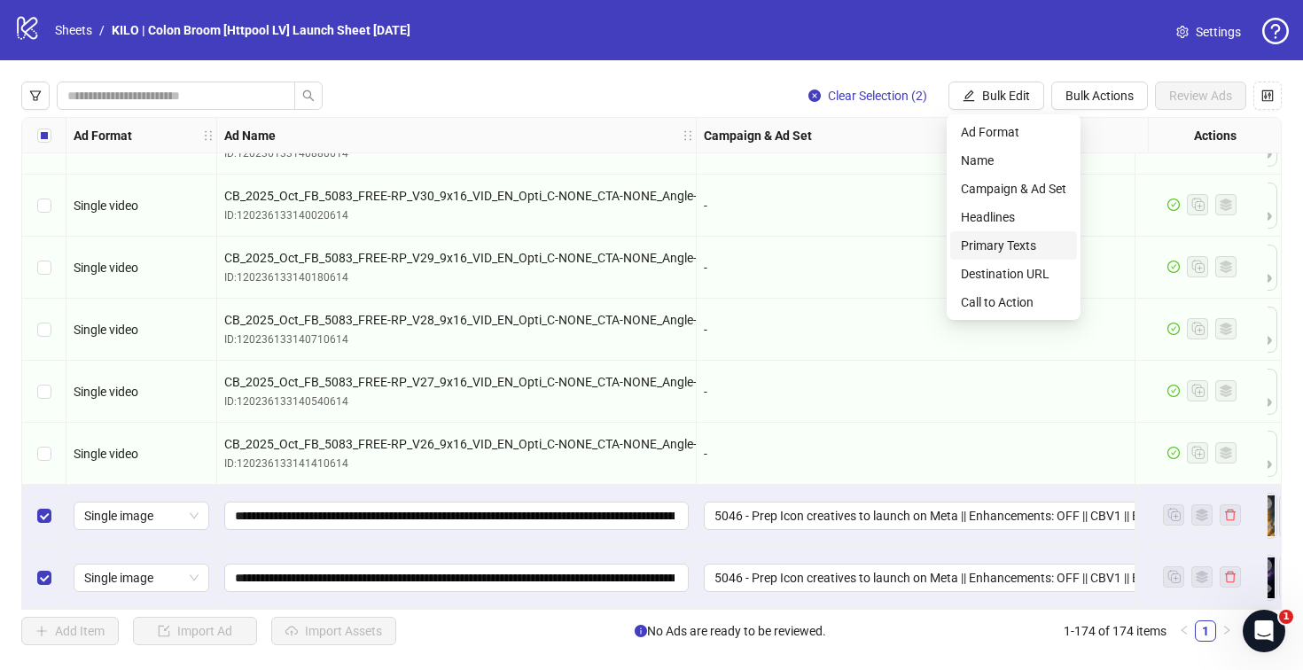
click at [978, 241] on span "Primary Texts" at bounding box center [1013, 245] width 105 height 19
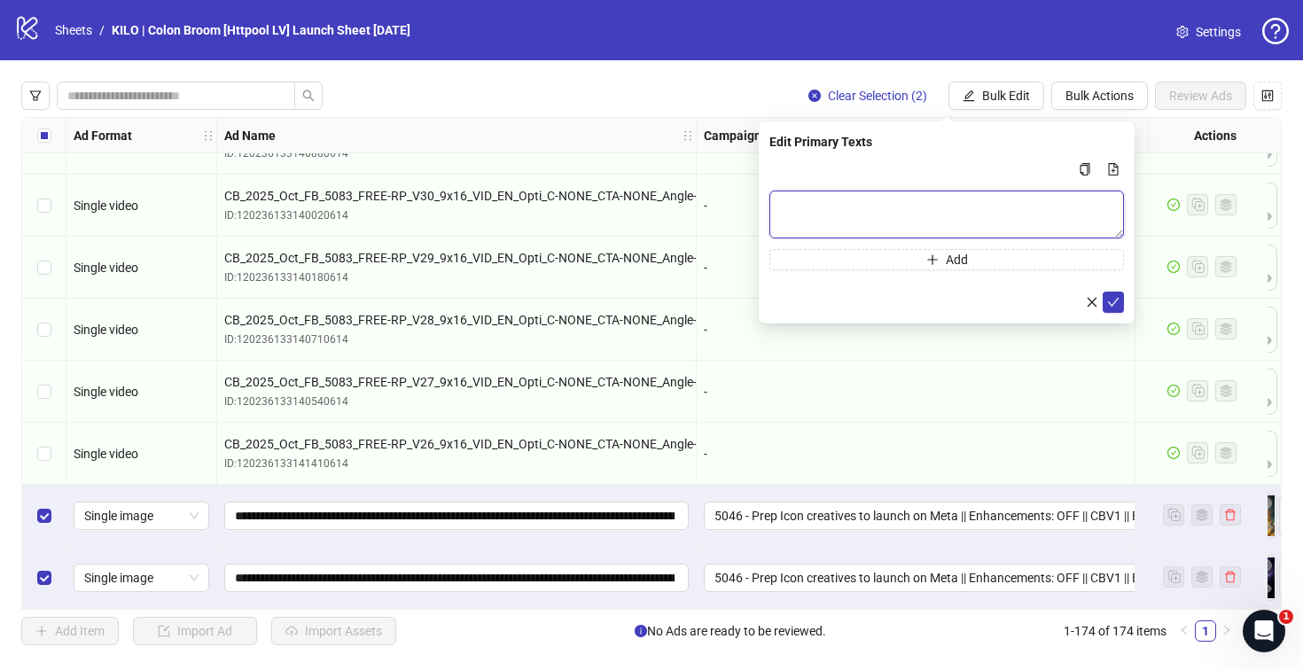
click at [801, 220] on textarea "Multi-text input container - paste or copy values" at bounding box center [946, 215] width 354 height 48
paste textarea "**********"
type textarea "**********"
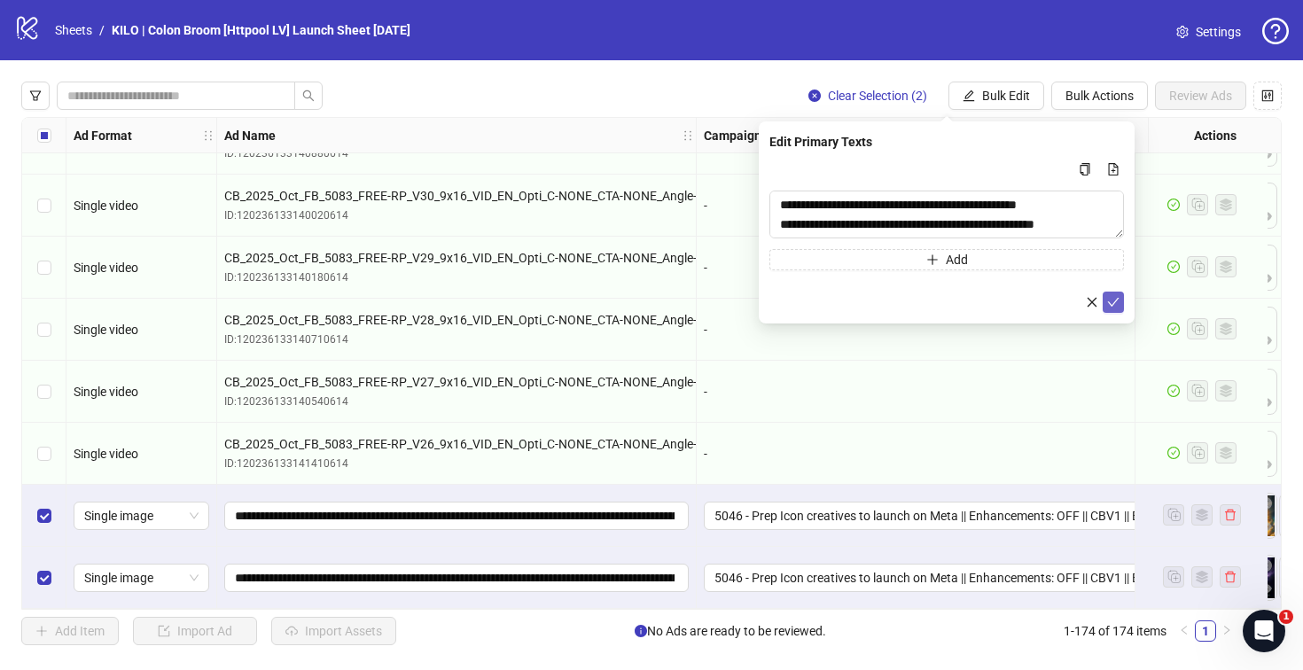
click at [1112, 300] on icon "check" at bounding box center [1113, 302] width 12 height 12
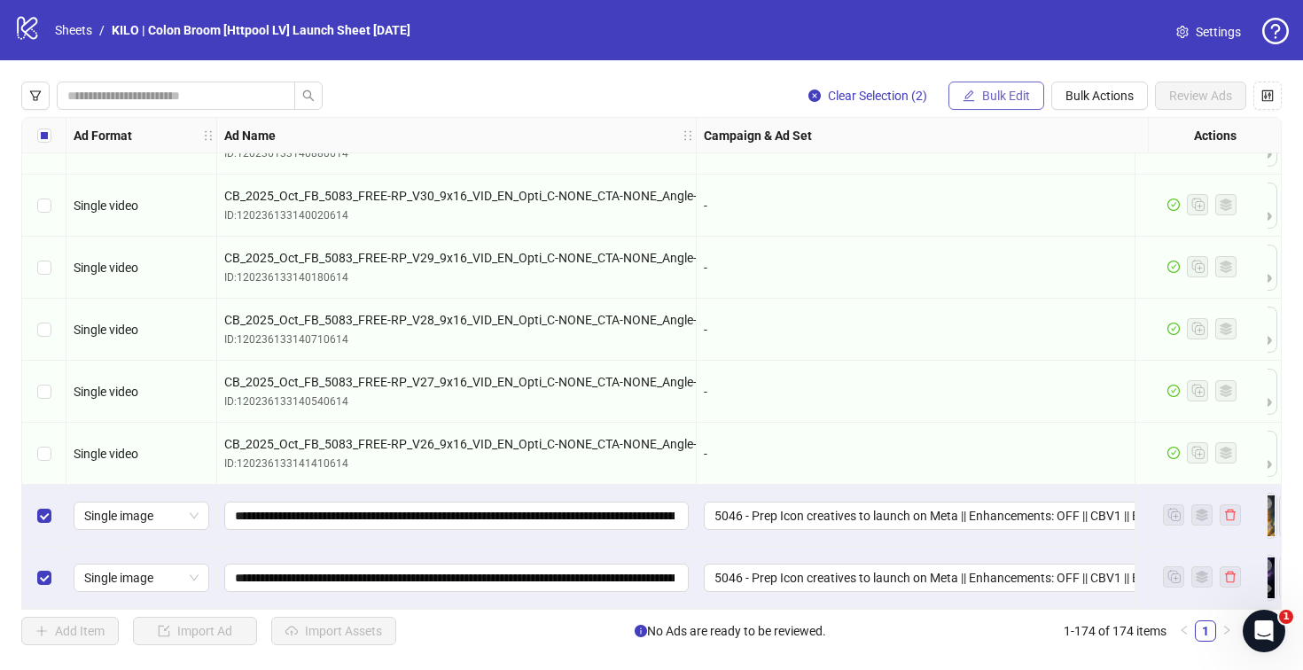
click at [986, 104] on button "Bulk Edit" at bounding box center [996, 96] width 96 height 28
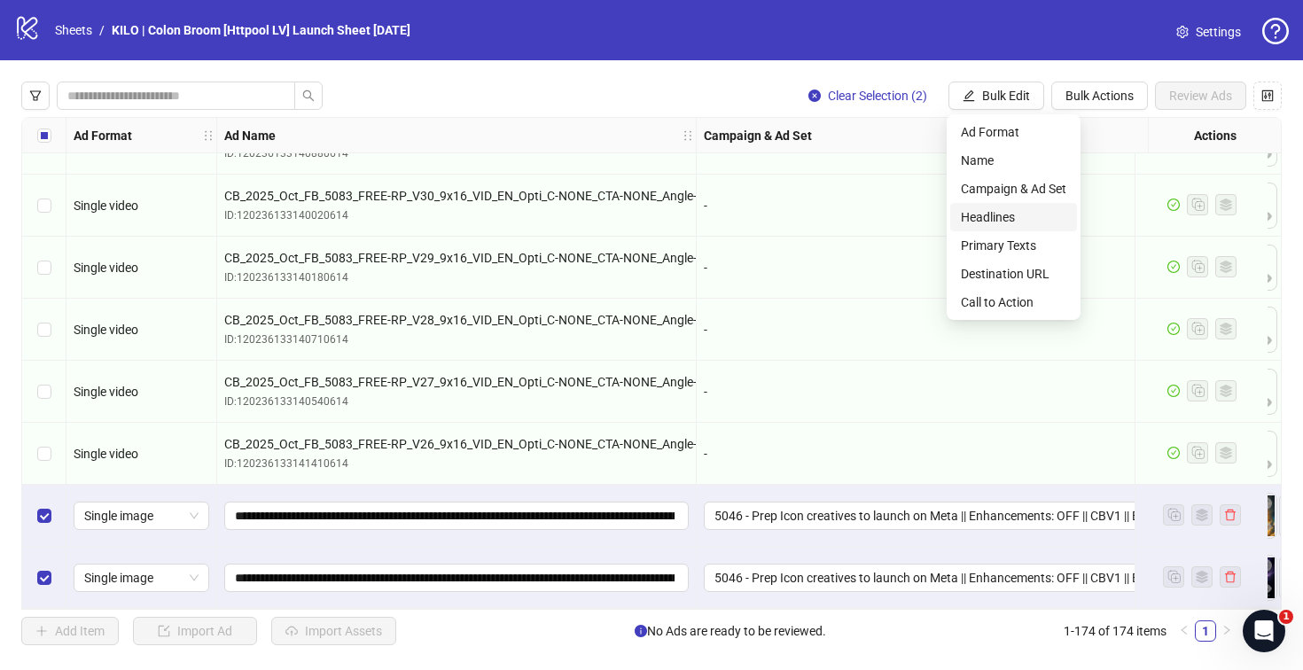
click at [988, 217] on span "Headlines" at bounding box center [1013, 216] width 105 height 19
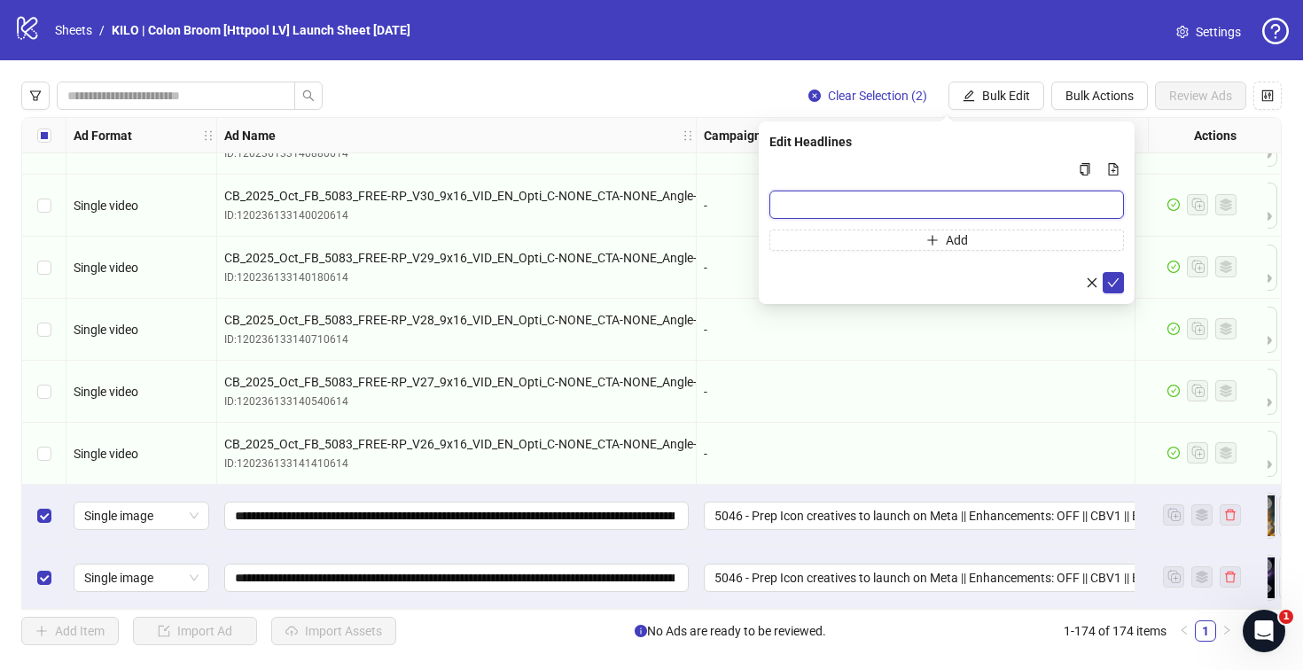
click at [879, 203] on input "Multi-input container - paste or copy values" at bounding box center [946, 205] width 354 height 28
paste input "**********"
type input "**********"
click at [1111, 277] on icon "check" at bounding box center [1113, 282] width 12 height 12
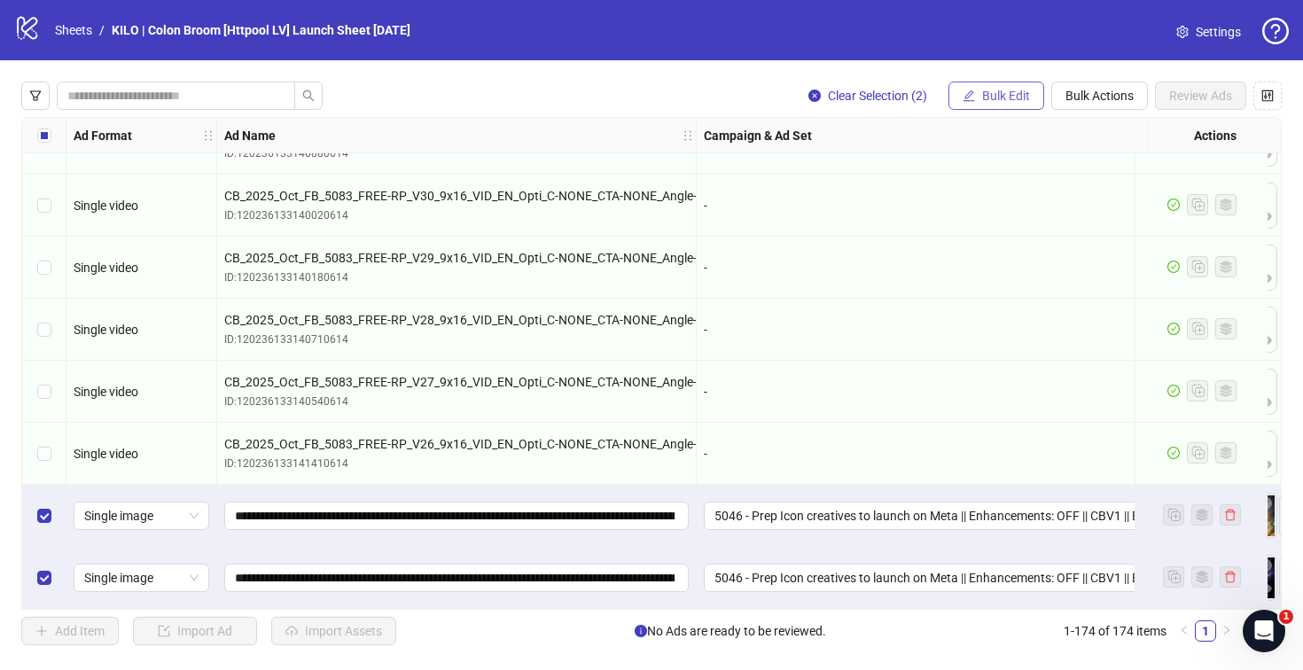
click at [996, 87] on button "Bulk Edit" at bounding box center [996, 96] width 96 height 28
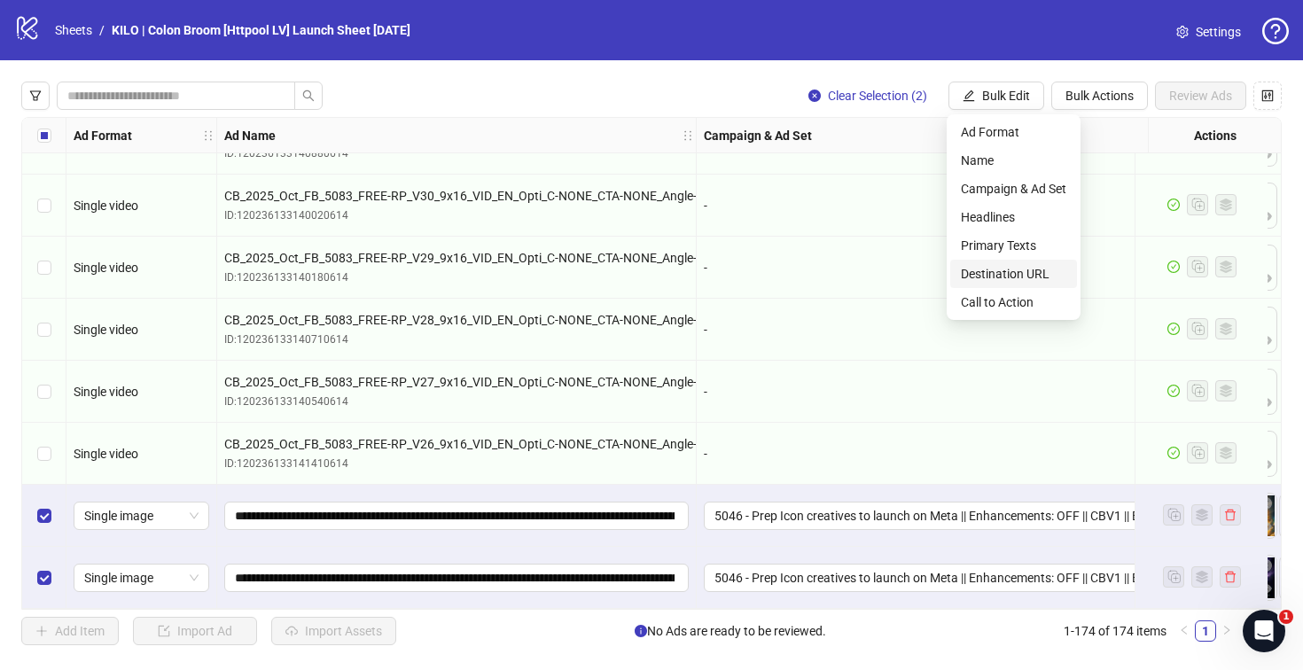
click at [982, 266] on span "Destination URL" at bounding box center [1013, 273] width 105 height 19
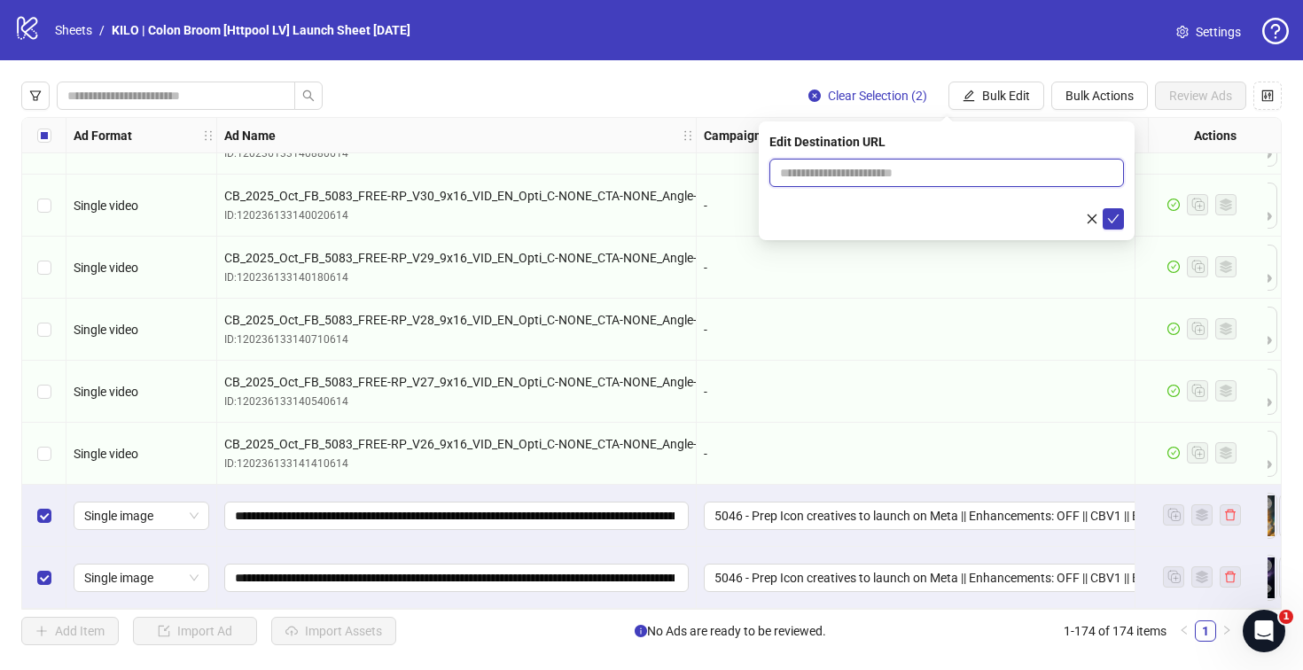
click at [808, 182] on input "text" at bounding box center [939, 172] width 319 height 19
paste input "**********"
type input "**********"
click at [1119, 217] on button "submit" at bounding box center [1112, 218] width 21 height 21
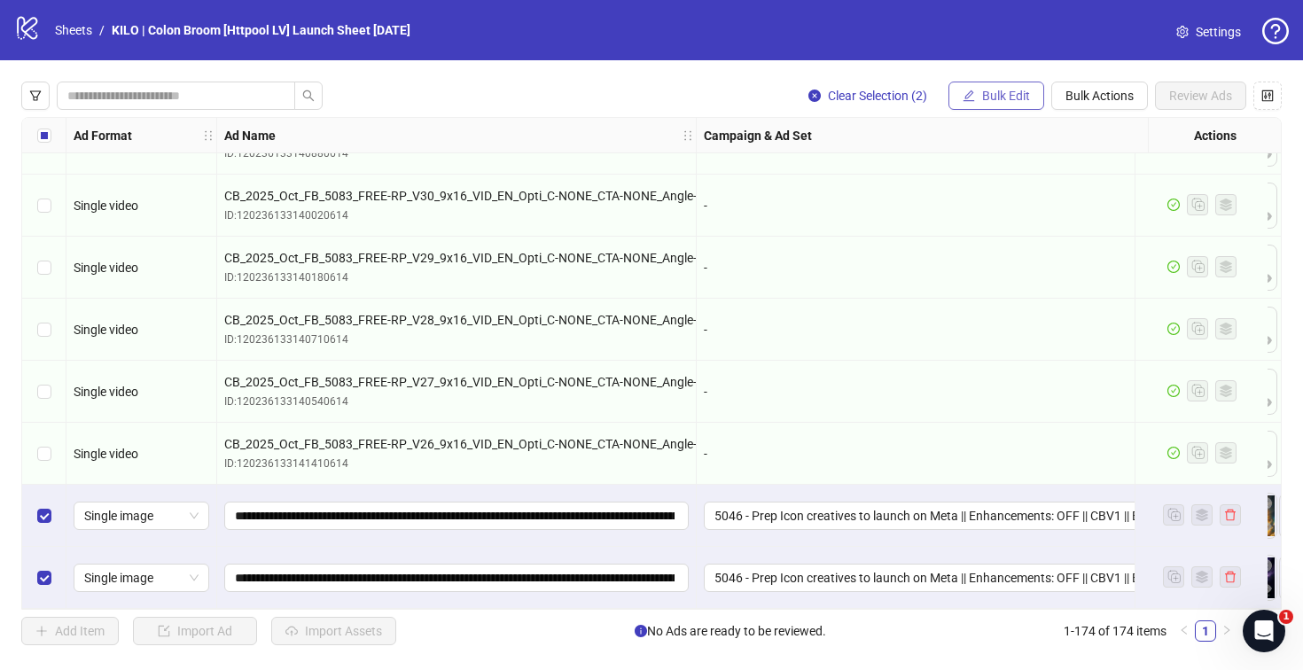
click at [971, 109] on button "Bulk Edit" at bounding box center [996, 96] width 96 height 28
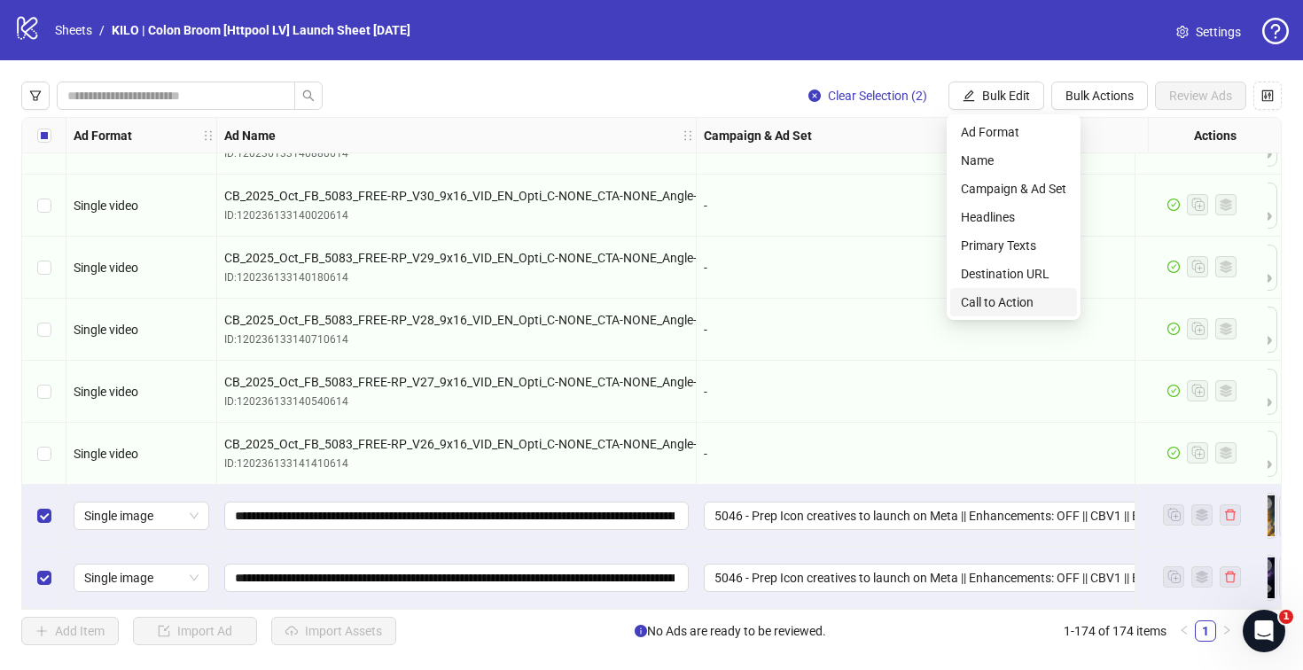
click at [986, 299] on span "Call to Action" at bounding box center [1013, 301] width 105 height 19
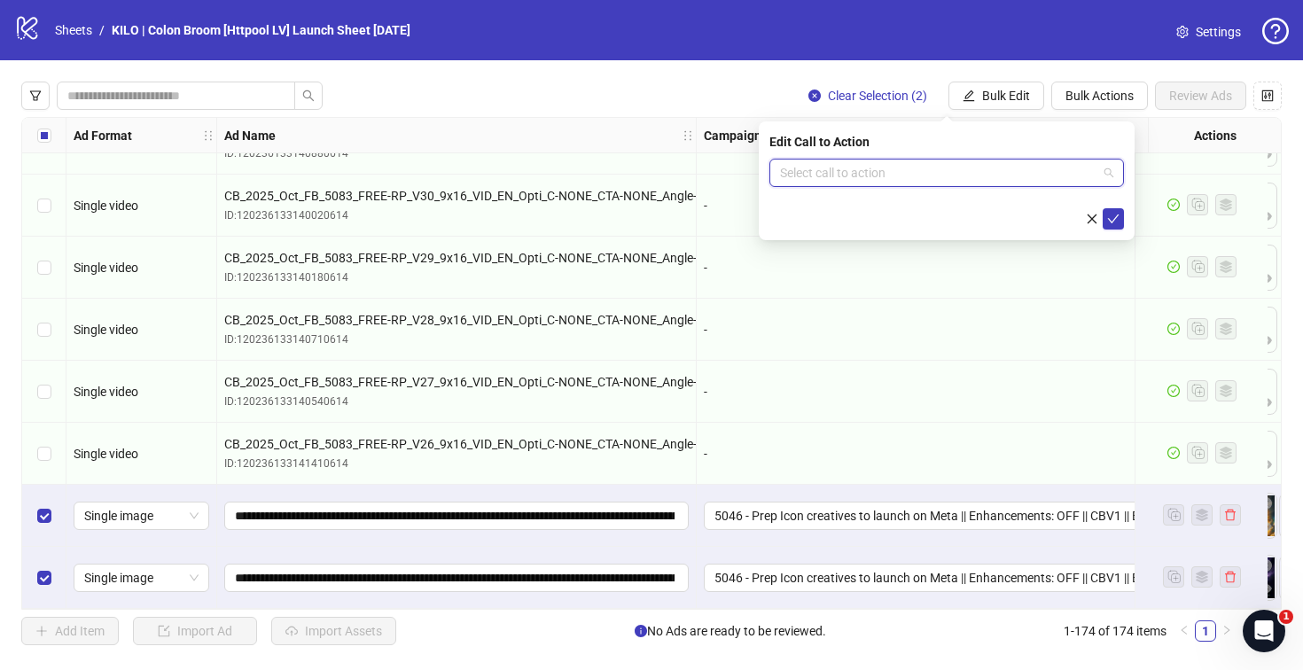
click at [829, 181] on input "search" at bounding box center [938, 173] width 317 height 27
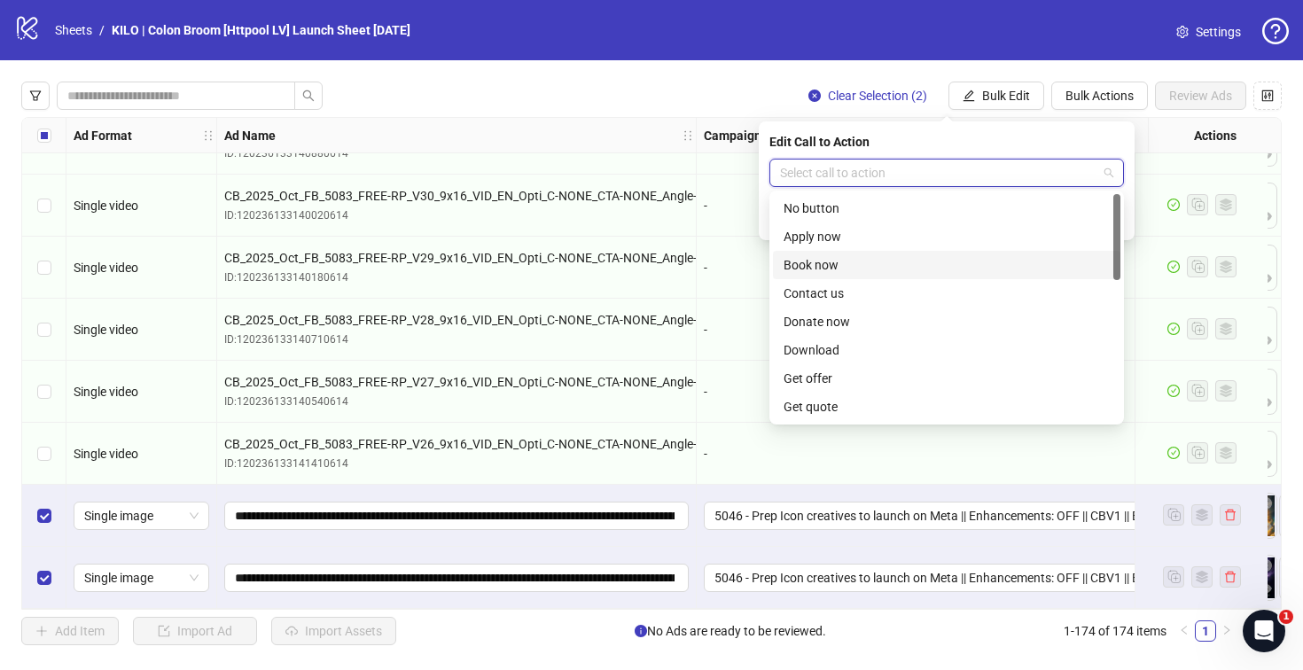
scroll to position [369, 0]
click at [841, 261] on div "Shop now" at bounding box center [946, 264] width 326 height 19
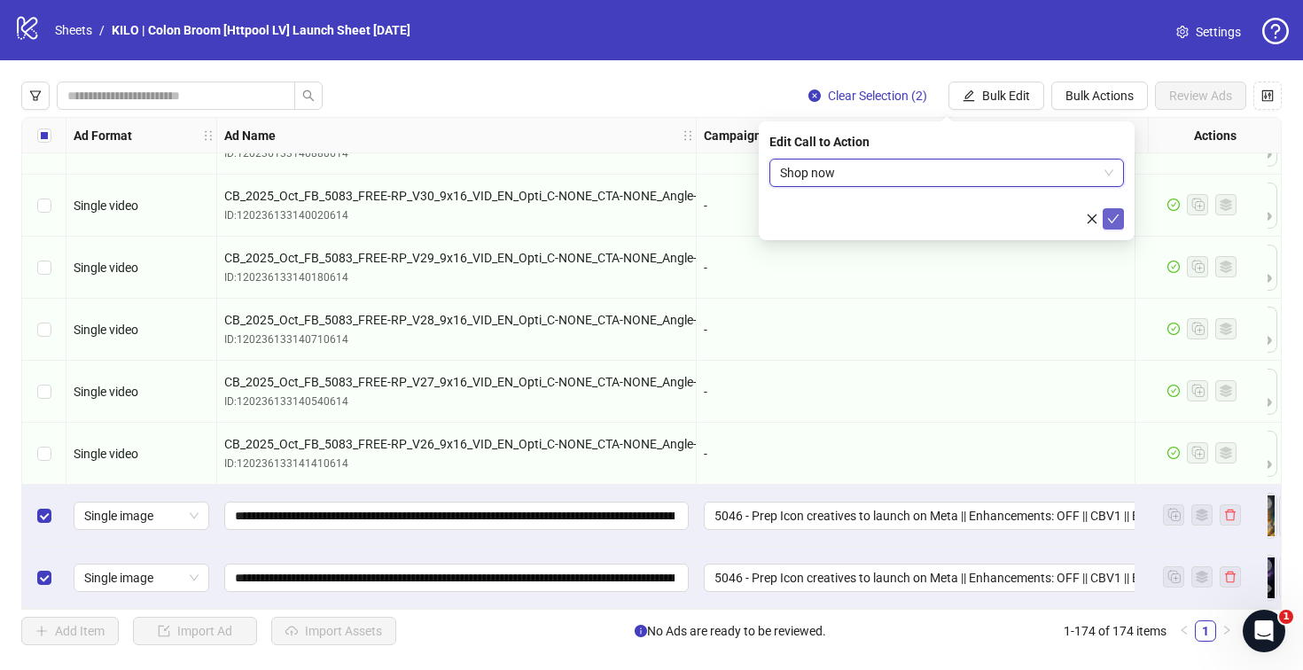
click at [1109, 218] on icon "check" at bounding box center [1114, 218] width 12 height 9
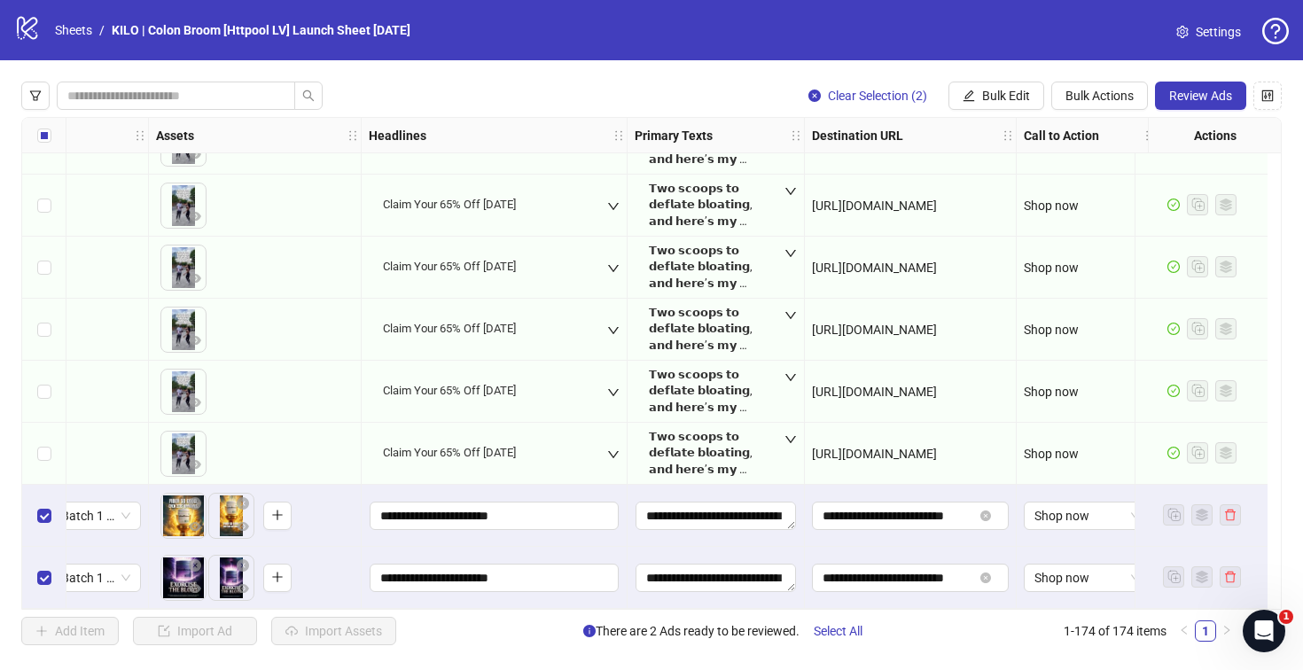
scroll to position [10345, 0]
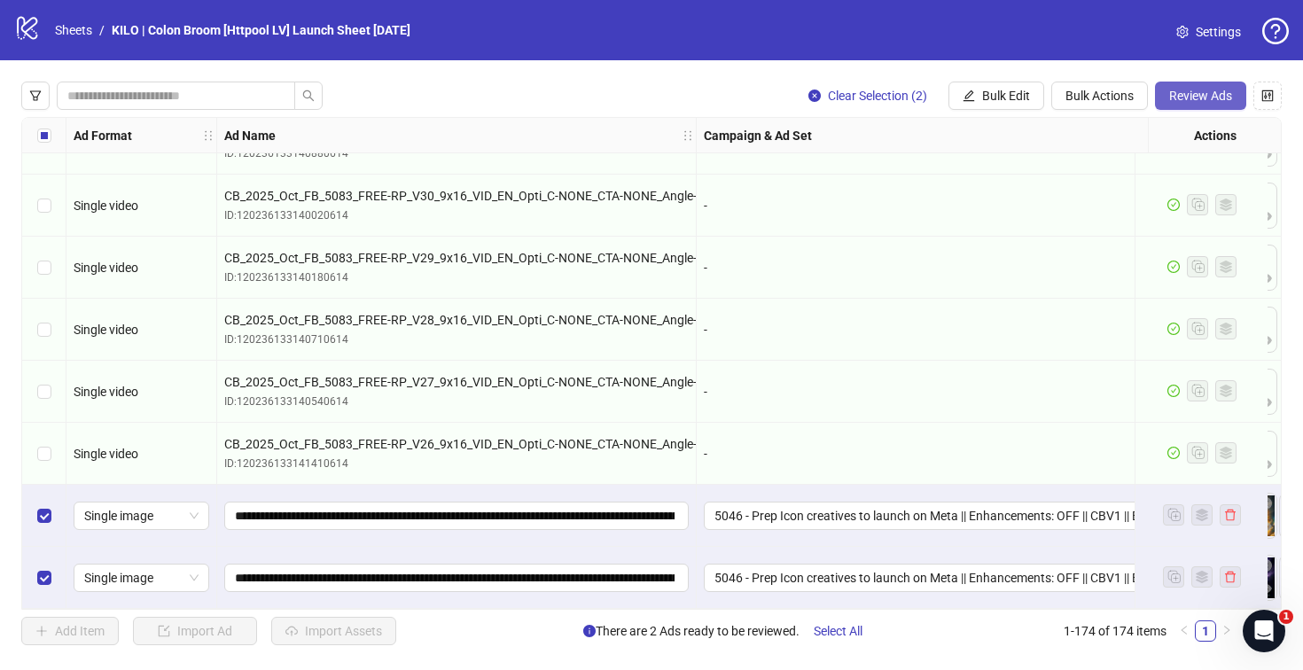
click at [1176, 97] on span "Review Ads" at bounding box center [1200, 96] width 63 height 14
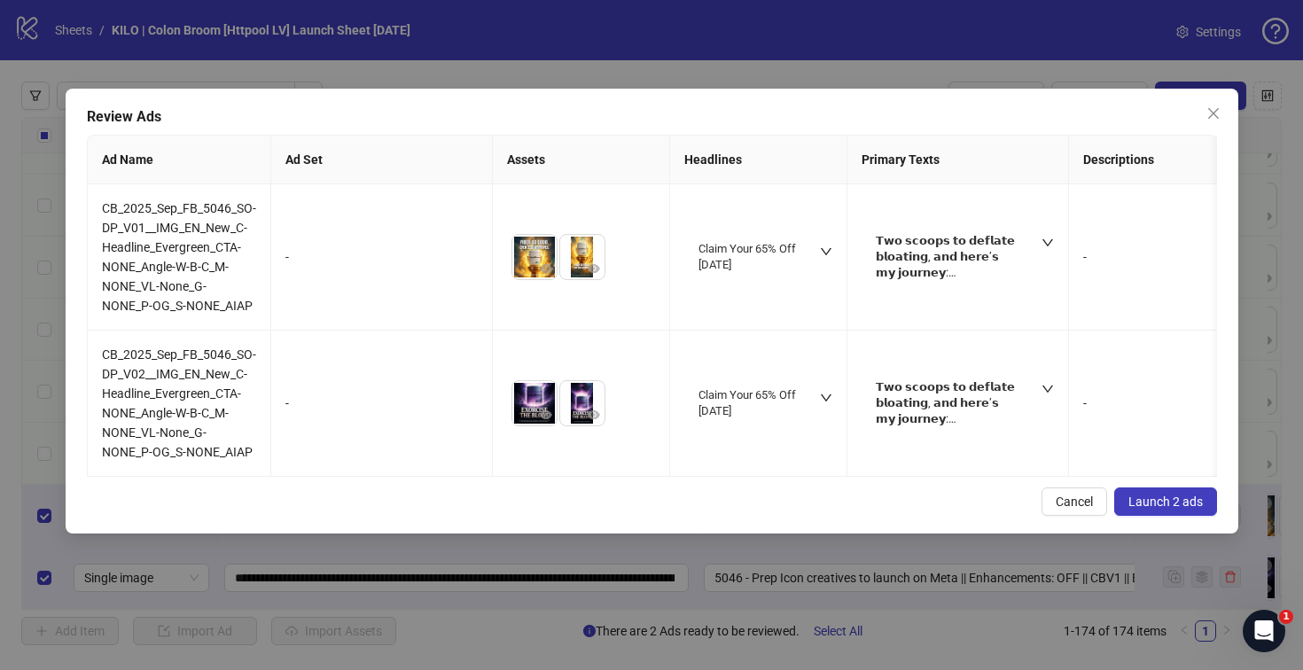
click at [1174, 509] on span "Launch 2 ads" at bounding box center [1165, 501] width 74 height 14
